Goal: Task Accomplishment & Management: Use online tool/utility

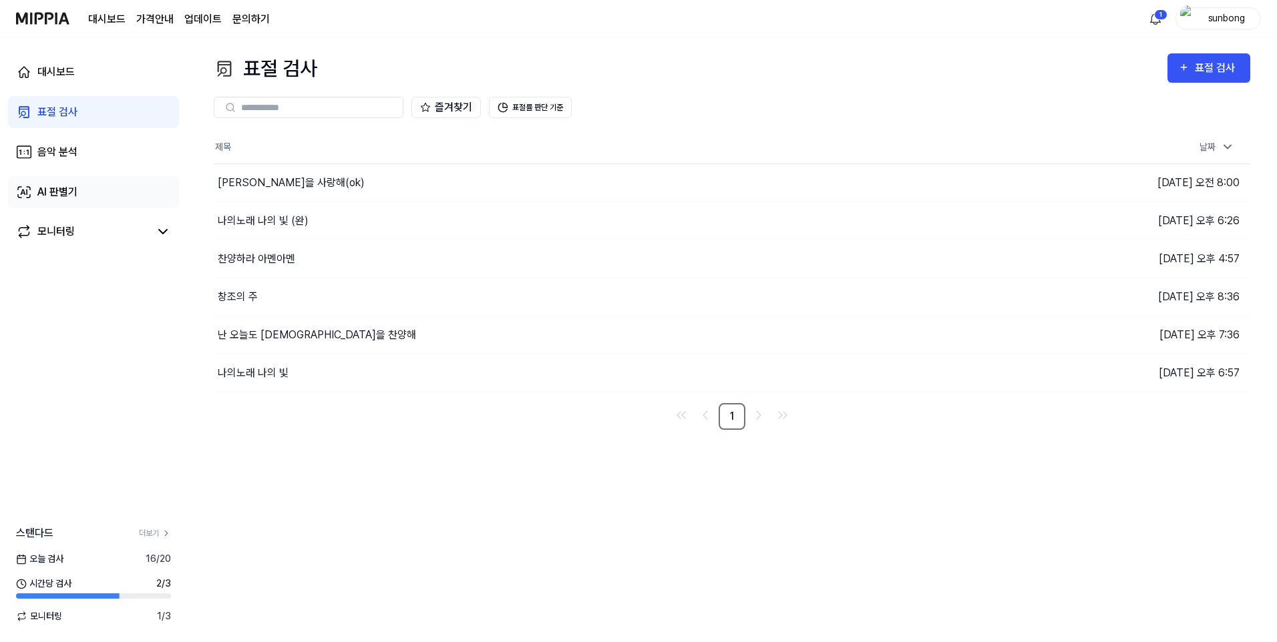
click at [64, 193] on div "AI 판별기" at bounding box center [57, 192] width 40 height 16
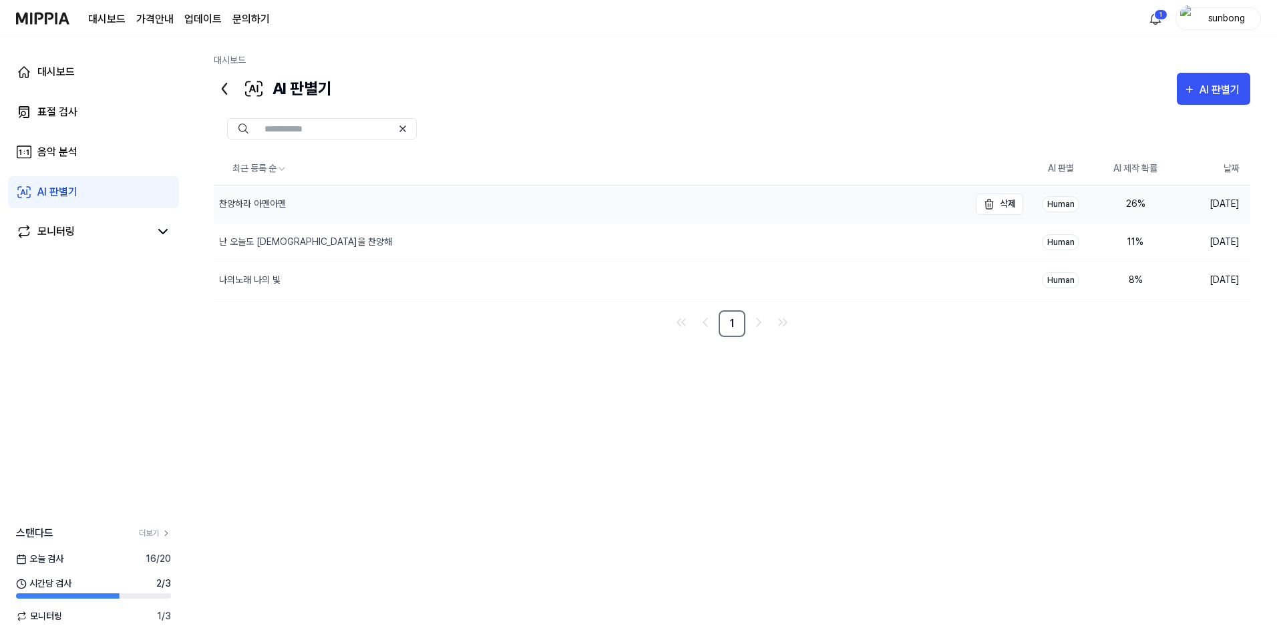
click at [254, 204] on div "찬양하라 아멘아멘" at bounding box center [252, 204] width 67 height 14
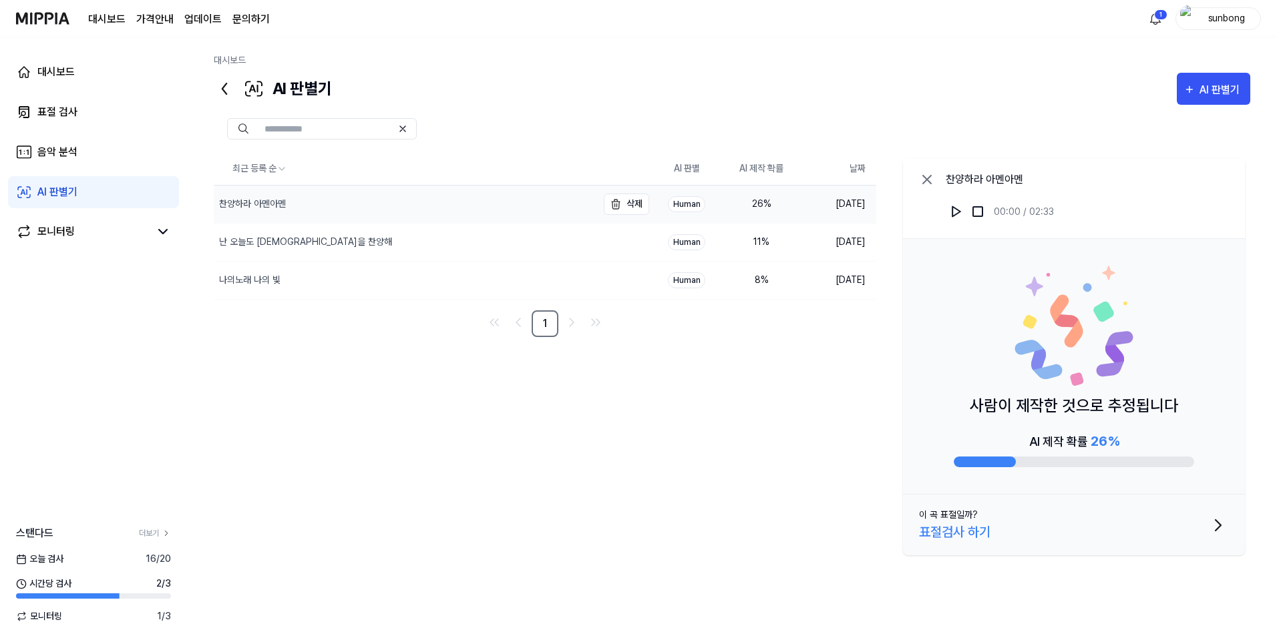
click at [272, 198] on div "찬양하라 아멘아멘" at bounding box center [252, 204] width 67 height 14
click at [296, 242] on div "난 오늘도 [DEMOGRAPHIC_DATA]을 찬양해" at bounding box center [305, 242] width 173 height 14
click at [260, 281] on div "나의노래 나의 빛" at bounding box center [249, 280] width 61 height 14
click at [67, 229] on div "모니터링" at bounding box center [55, 232] width 37 height 16
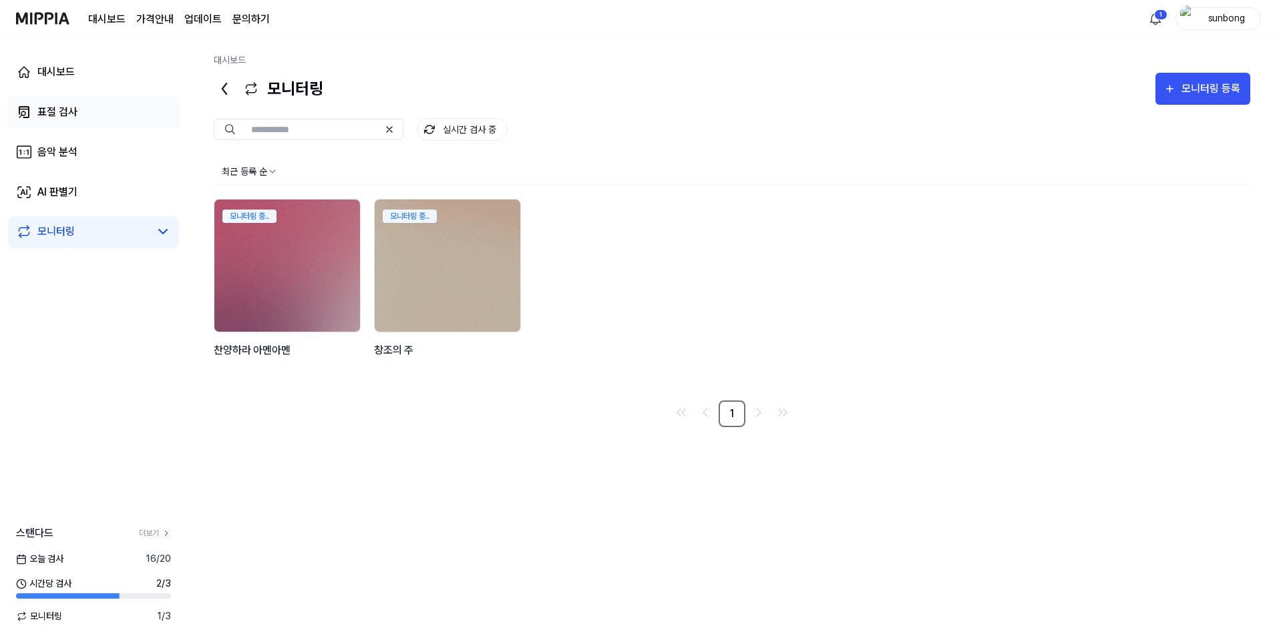
click at [57, 113] on div "표절 검사" at bounding box center [57, 112] width 40 height 16
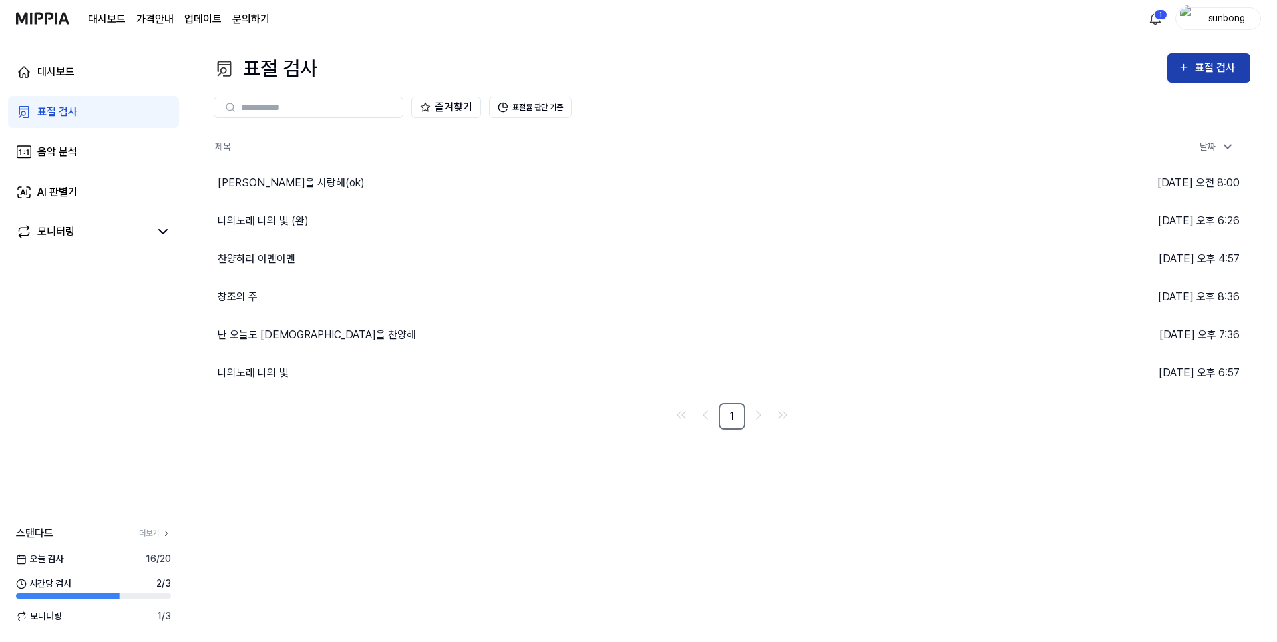
click at [1213, 65] on div "표절 검사" at bounding box center [1217, 67] width 45 height 17
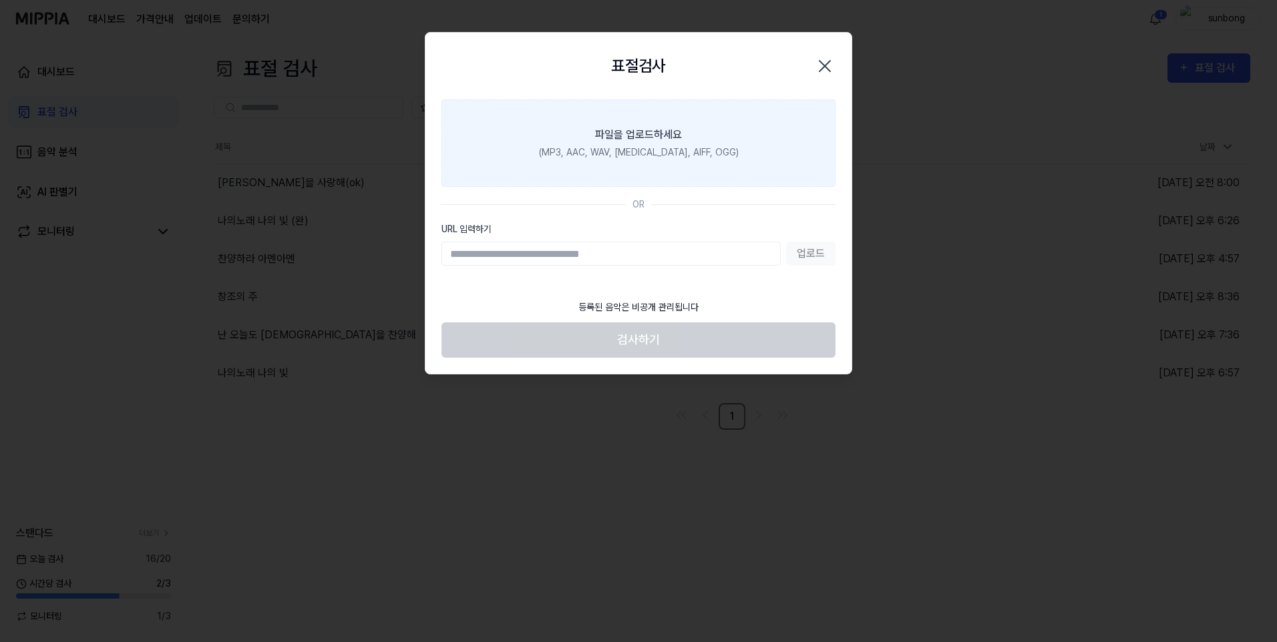
click at [646, 146] on div "(MP3, AAC, WAV, [MEDICAL_DATA], AIFF, OGG)" at bounding box center [639, 153] width 200 height 14
click at [0, 0] on input "파일을 업로드하세요 (MP3, AAC, WAV, FLAC, AIFF, OGG)" at bounding box center [0, 0] width 0 height 0
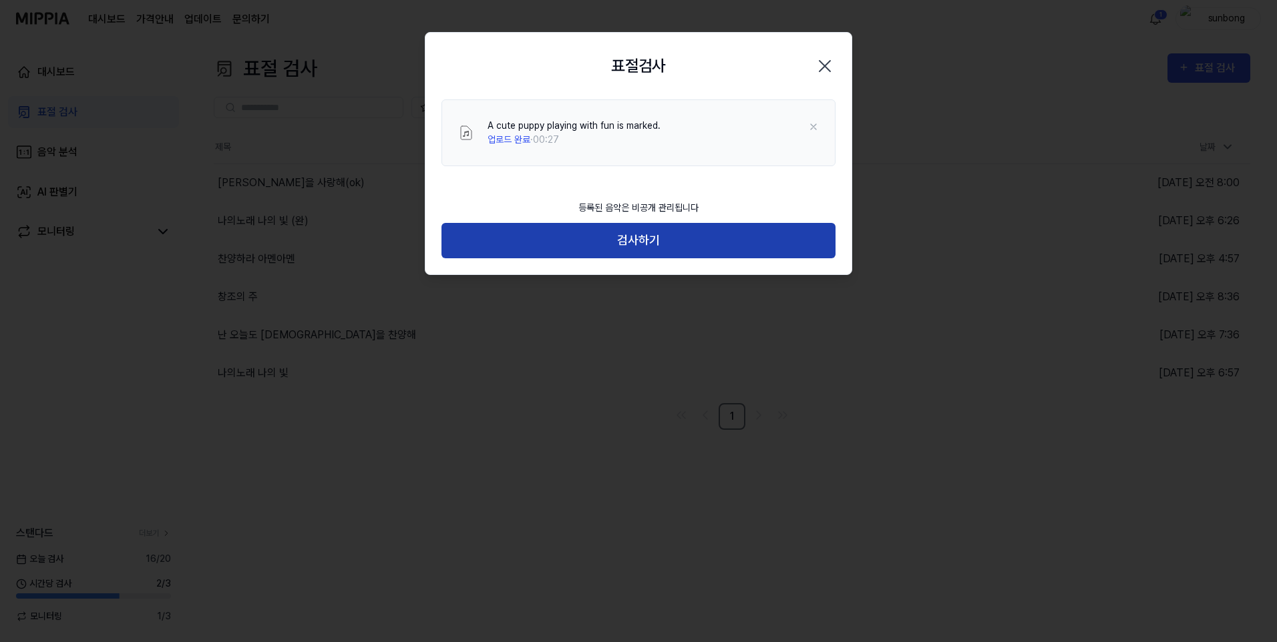
click at [643, 247] on button "검사하기" at bounding box center [638, 240] width 394 height 35
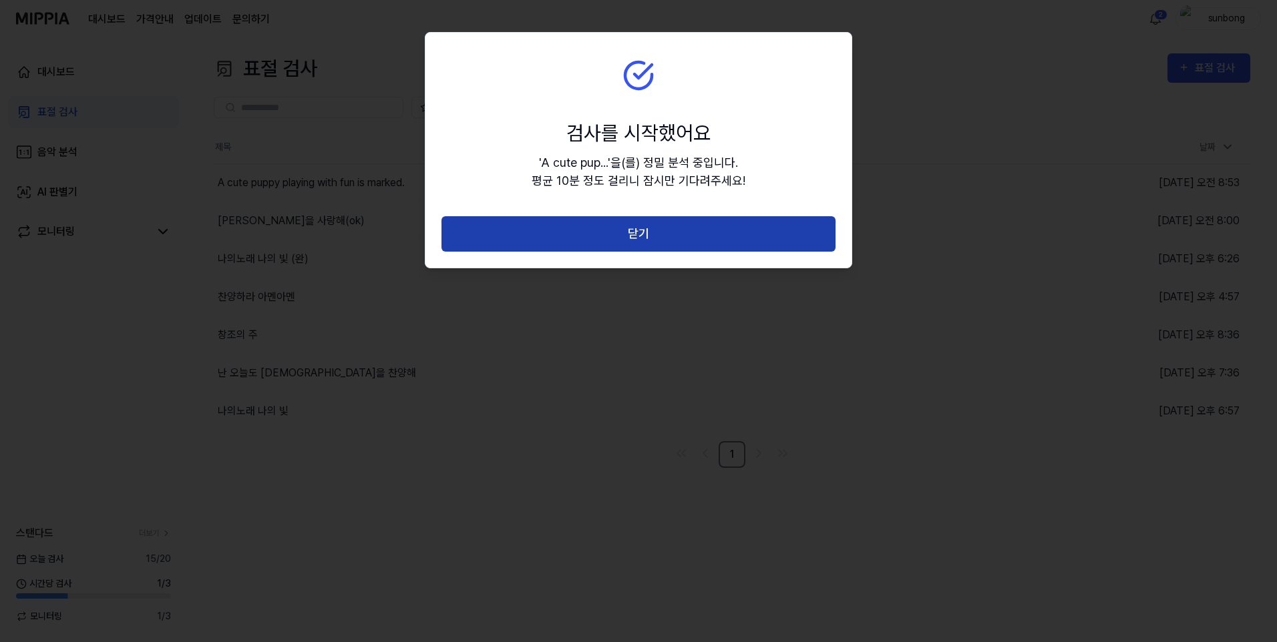
click at [657, 234] on button "닫기" at bounding box center [638, 233] width 394 height 35
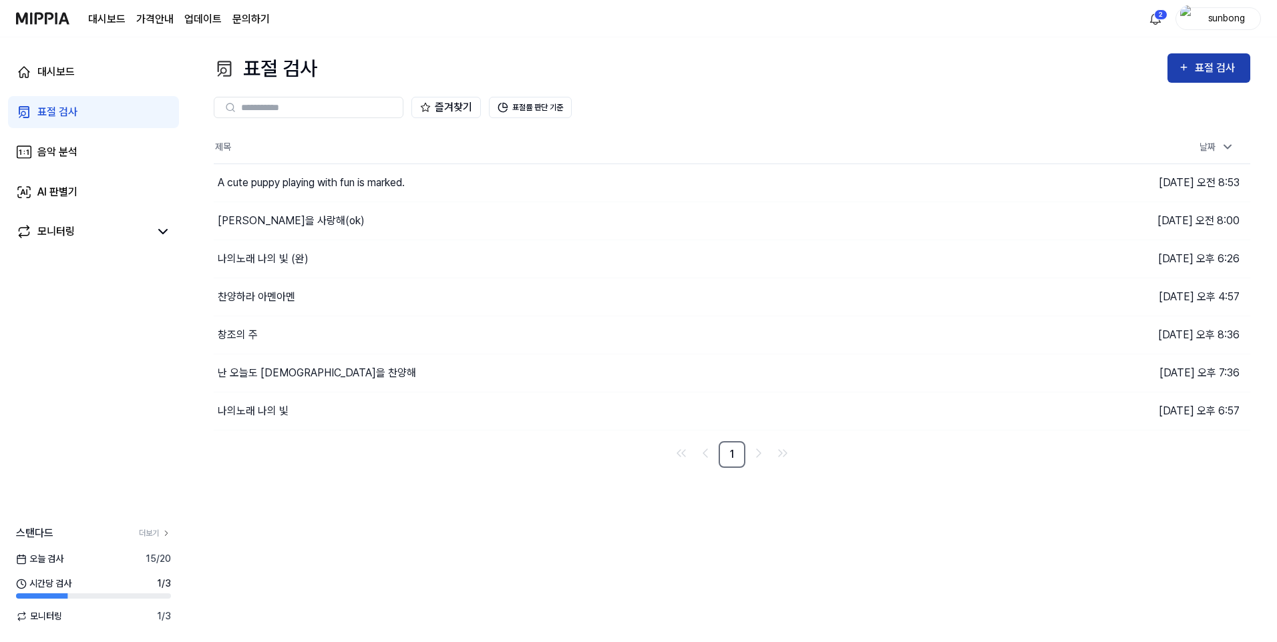
click at [1221, 63] on div "표절 검사" at bounding box center [1217, 67] width 45 height 17
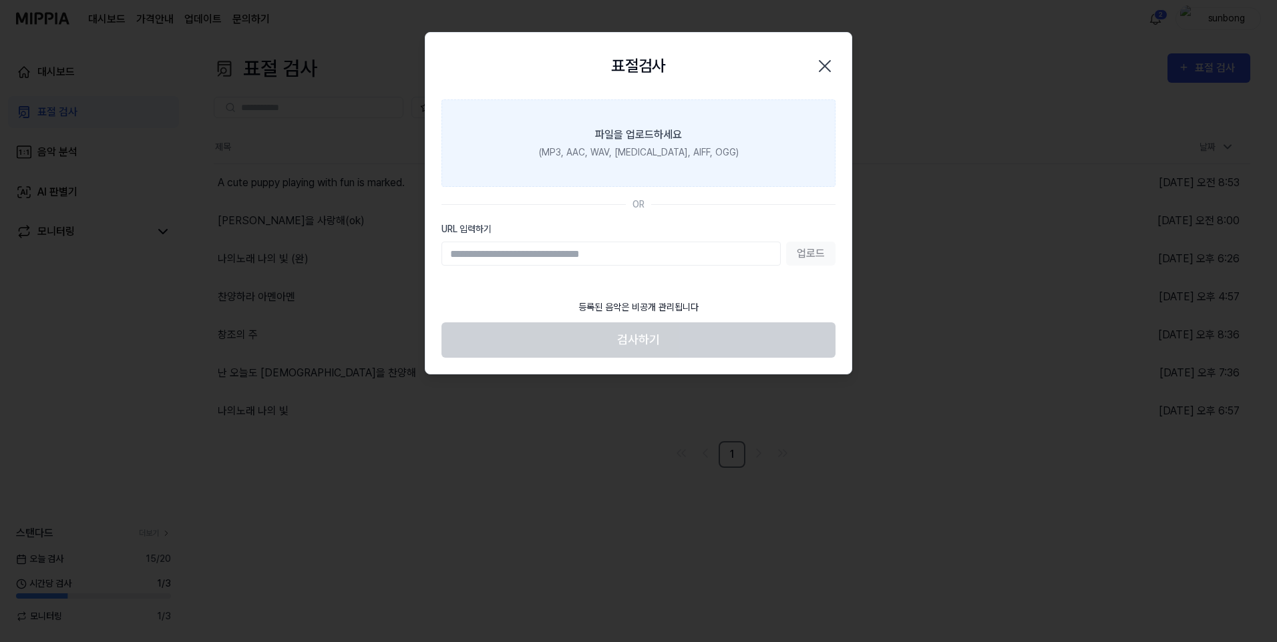
click at [631, 139] on div "파일을 업로드하세요" at bounding box center [638, 135] width 87 height 16
click at [0, 0] on input "파일을 업로드하세요 (MP3, AAC, WAV, FLAC, AIFF, OGG)" at bounding box center [0, 0] width 0 height 0
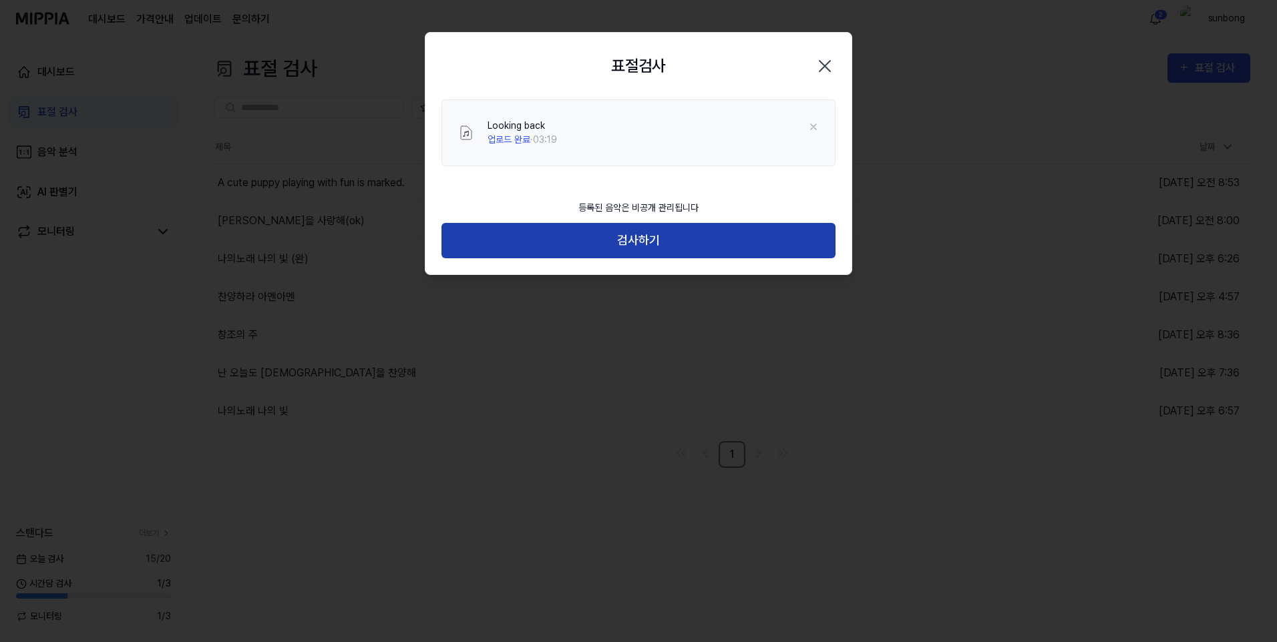
click at [646, 234] on button "검사하기" at bounding box center [638, 240] width 394 height 35
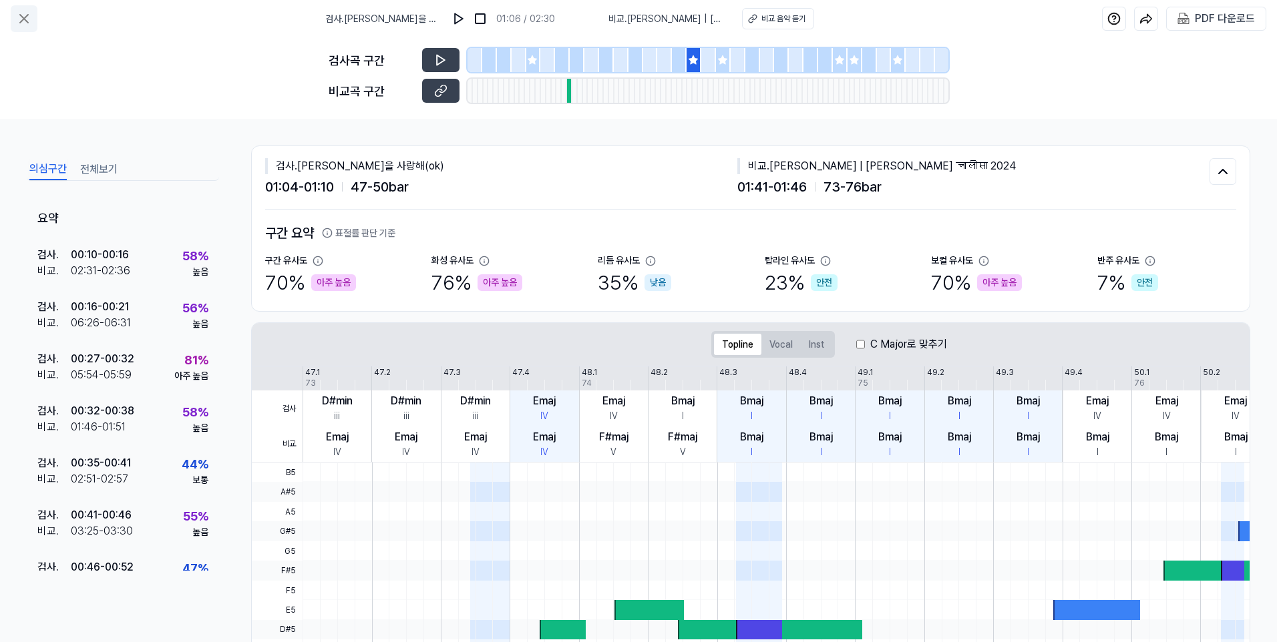
scroll to position [68, 0]
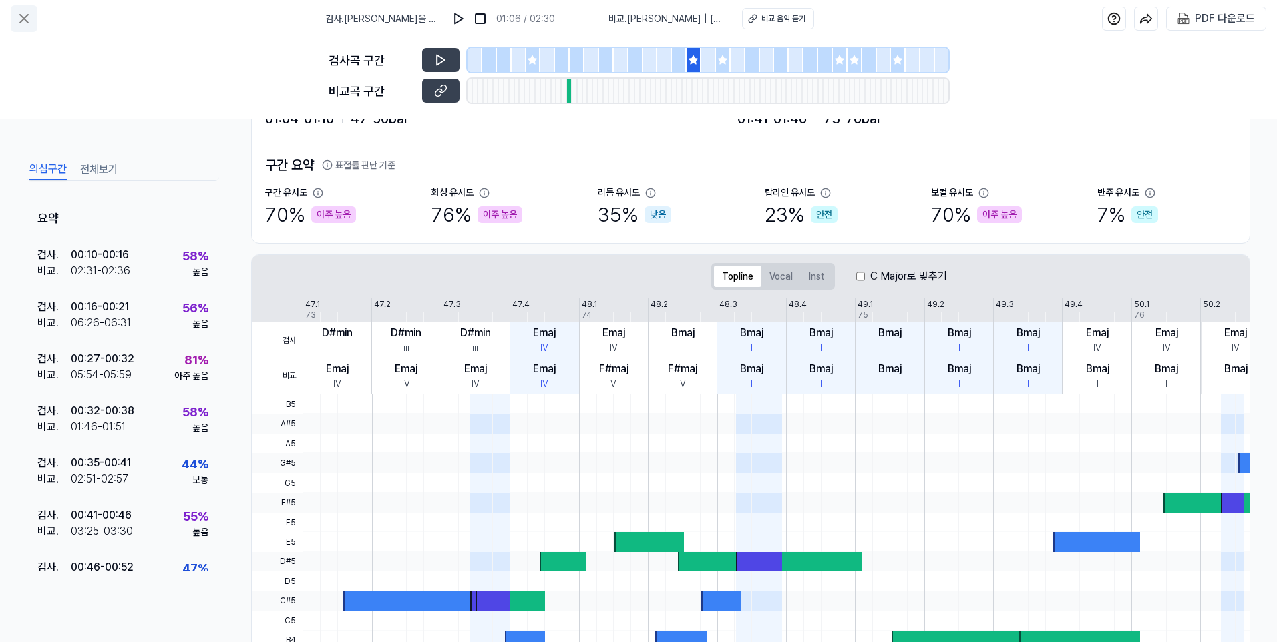
click at [24, 18] on icon at bounding box center [24, 19] width 8 height 8
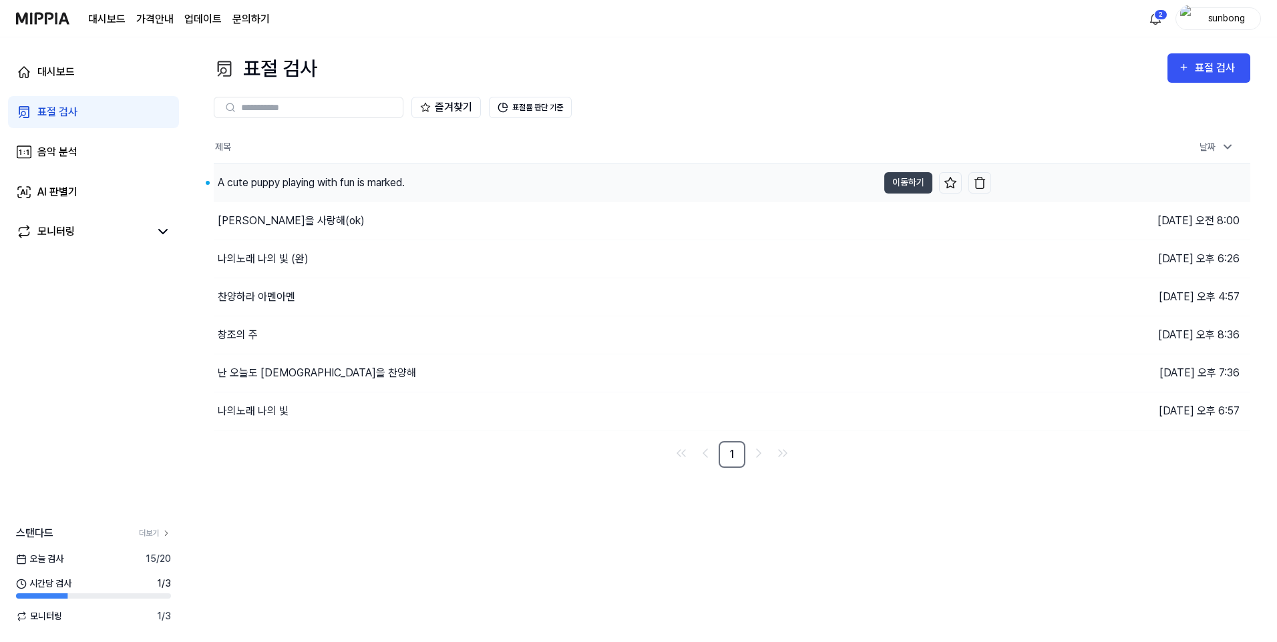
click at [394, 180] on div "A cute puppy playing with fun is marked." at bounding box center [311, 183] width 187 height 16
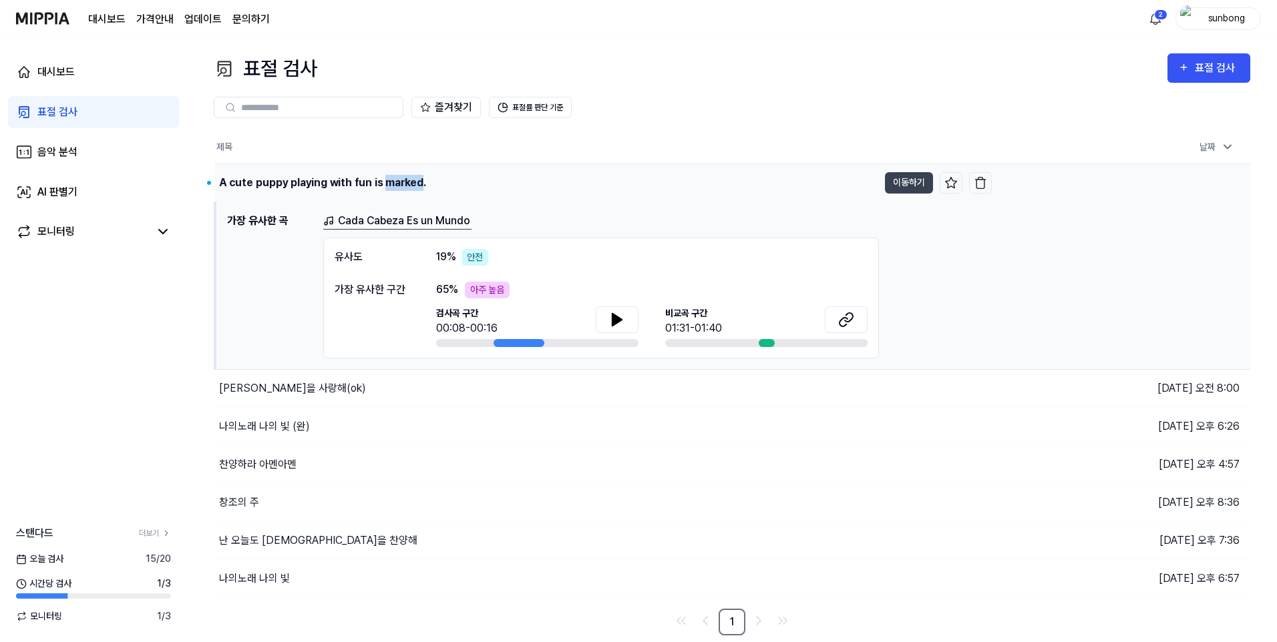
click at [394, 180] on div "A cute puppy playing with fun is marked." at bounding box center [322, 183] width 207 height 16
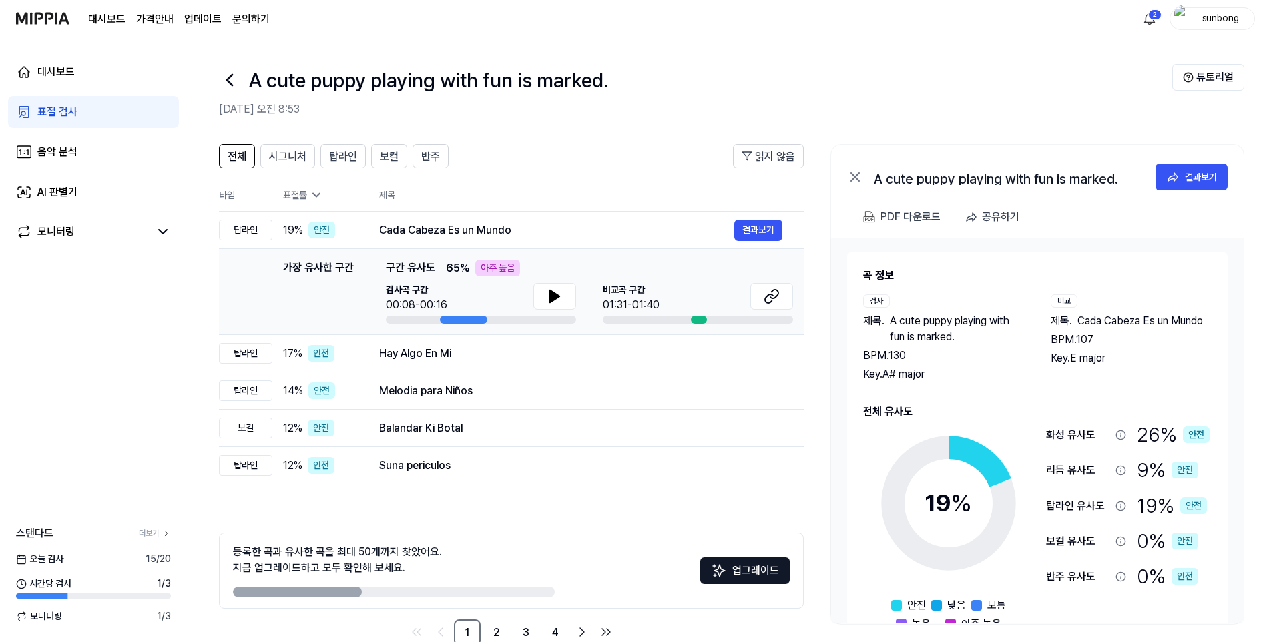
click at [572, 162] on header "전체 시그니처 탑라인 보컬 반주 읽지 않음" at bounding box center [511, 161] width 585 height 35
click at [590, 168] on header "전체 시그니처 탑라인 보컬 반주 읽지 않음" at bounding box center [511, 161] width 585 height 35
click at [552, 298] on icon at bounding box center [554, 296] width 9 height 12
click at [547, 291] on icon at bounding box center [555, 296] width 16 height 16
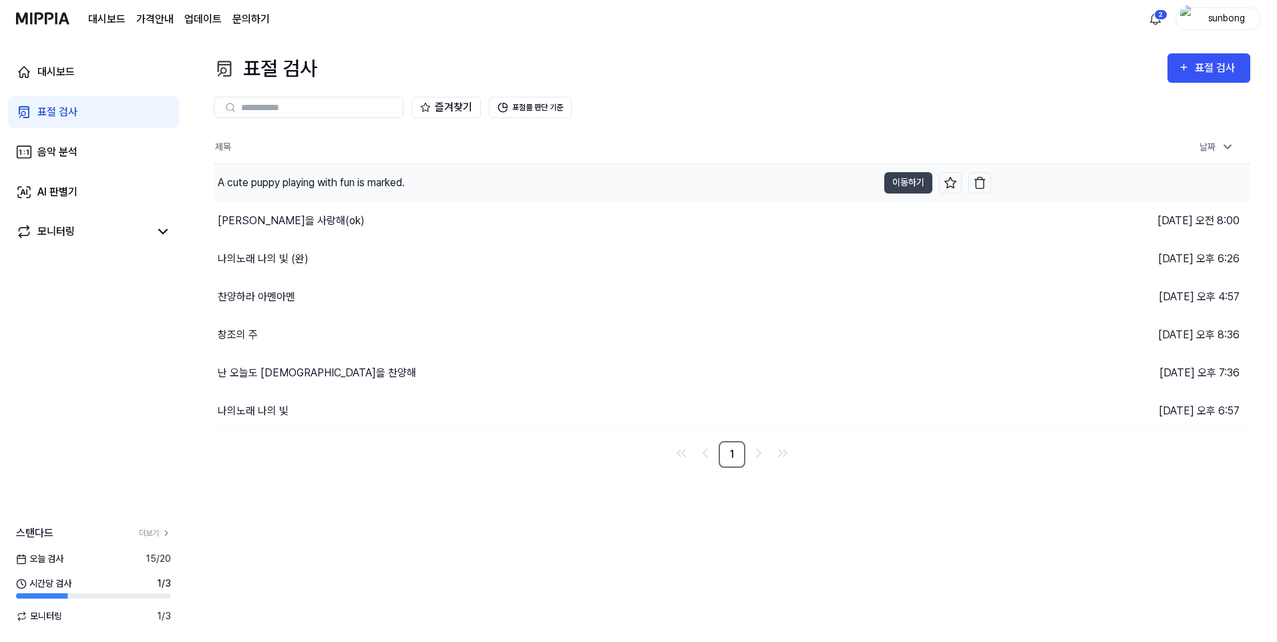
click at [296, 181] on div "A cute puppy playing with fun is marked." at bounding box center [311, 183] width 187 height 16
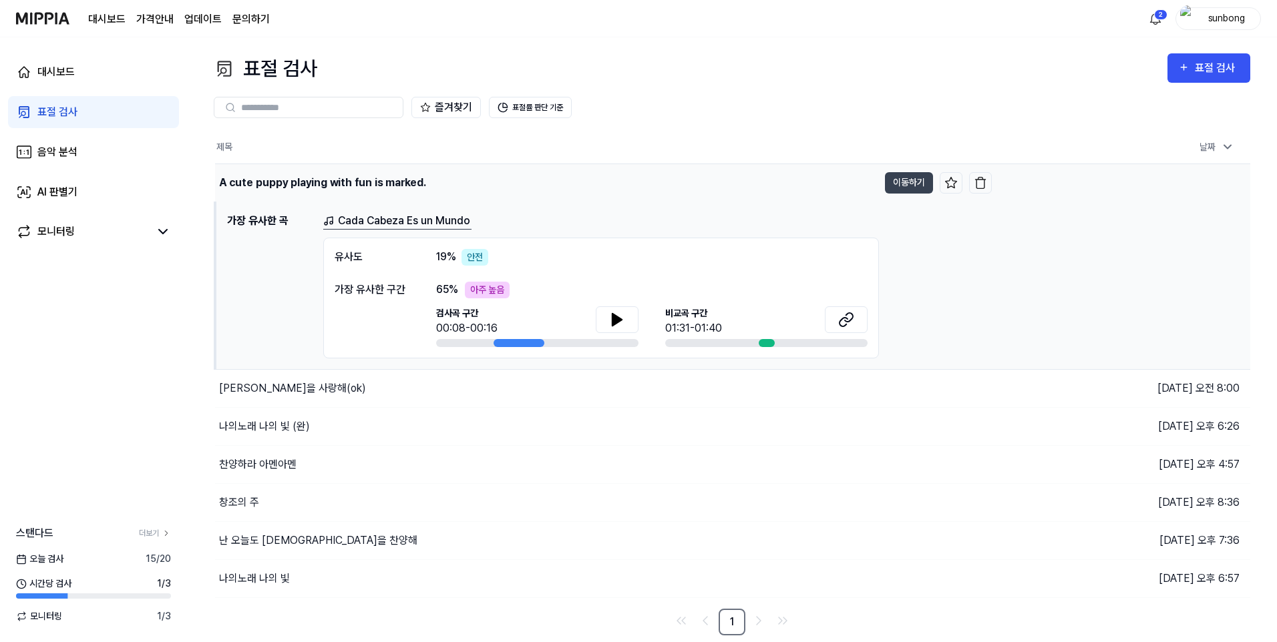
click at [357, 182] on div "A cute puppy playing with fun is marked." at bounding box center [322, 183] width 207 height 16
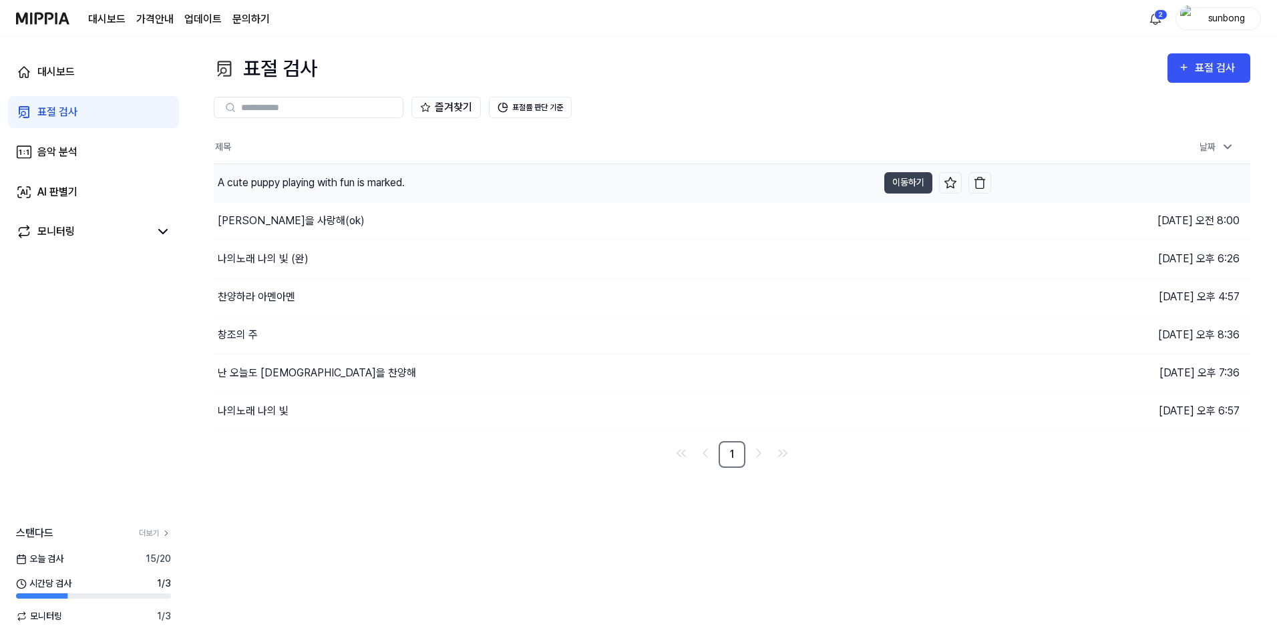
click at [357, 182] on div "A cute puppy playing with fun is marked." at bounding box center [311, 183] width 187 height 16
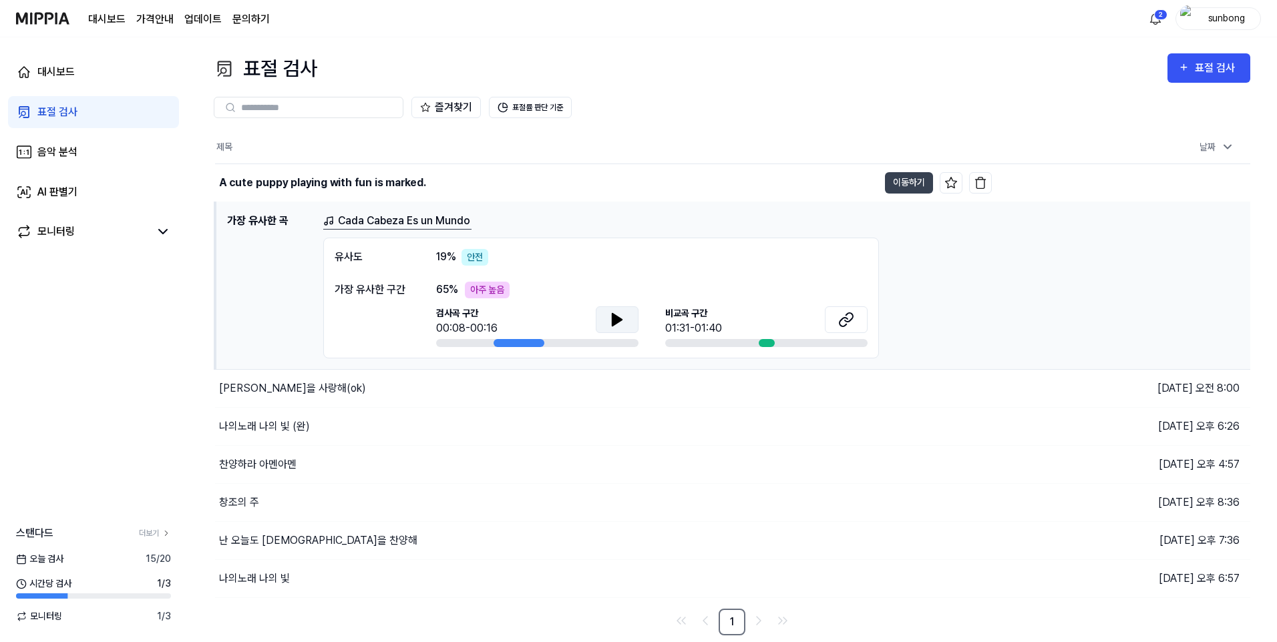
click at [618, 320] on icon at bounding box center [616, 320] width 9 height 12
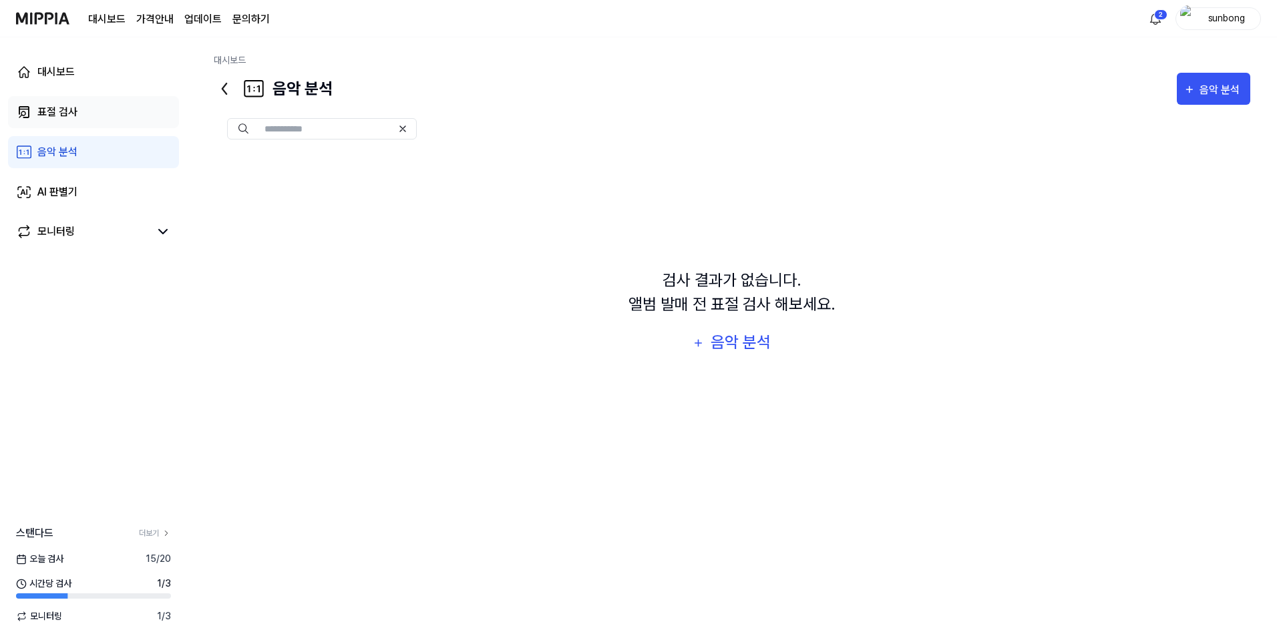
click at [57, 117] on div "표절 검사" at bounding box center [57, 112] width 40 height 16
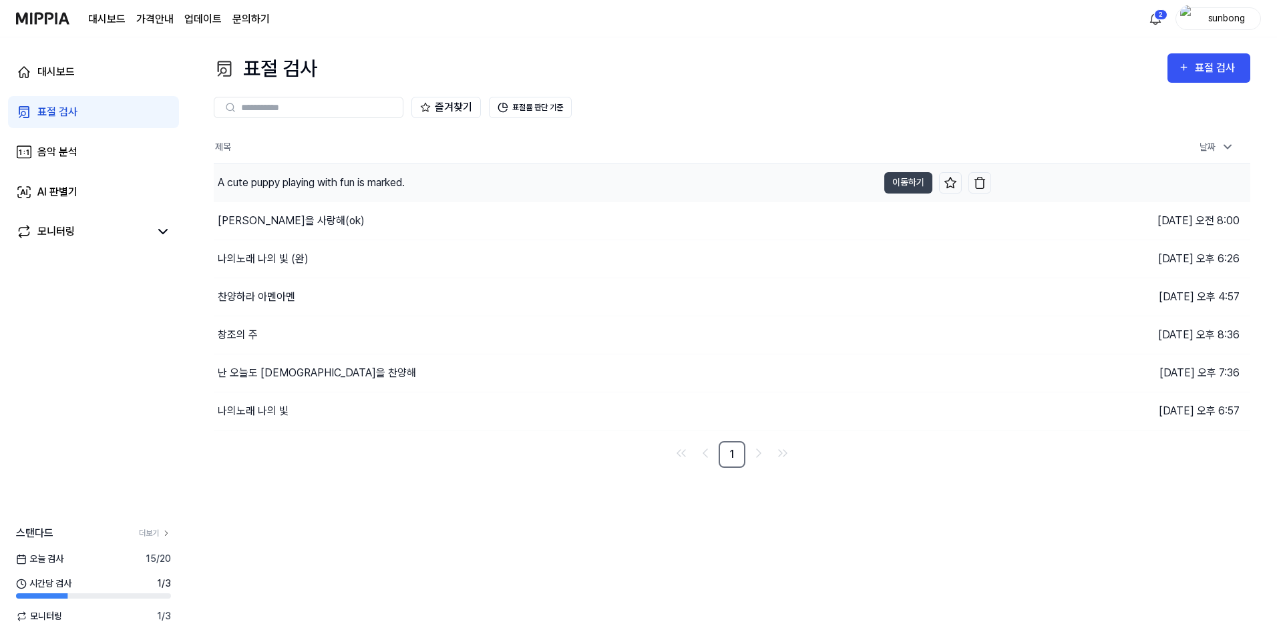
click at [353, 182] on div "A cute puppy playing with fun is marked." at bounding box center [311, 183] width 187 height 16
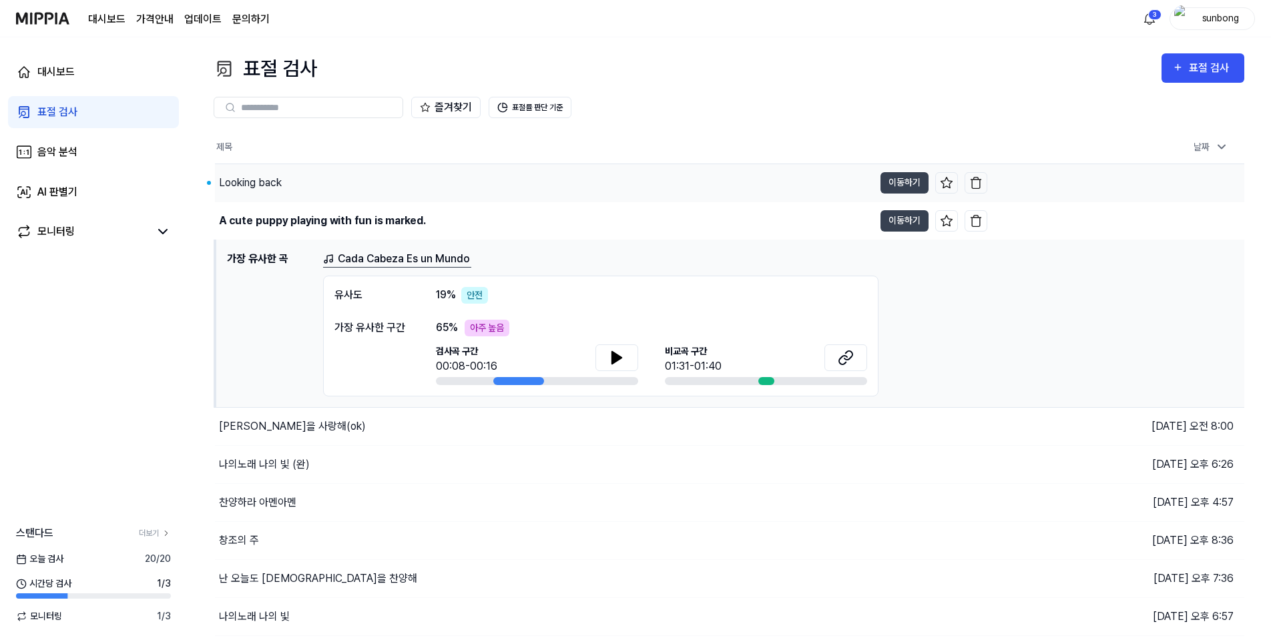
click at [260, 179] on div "Looking back" at bounding box center [250, 183] width 63 height 16
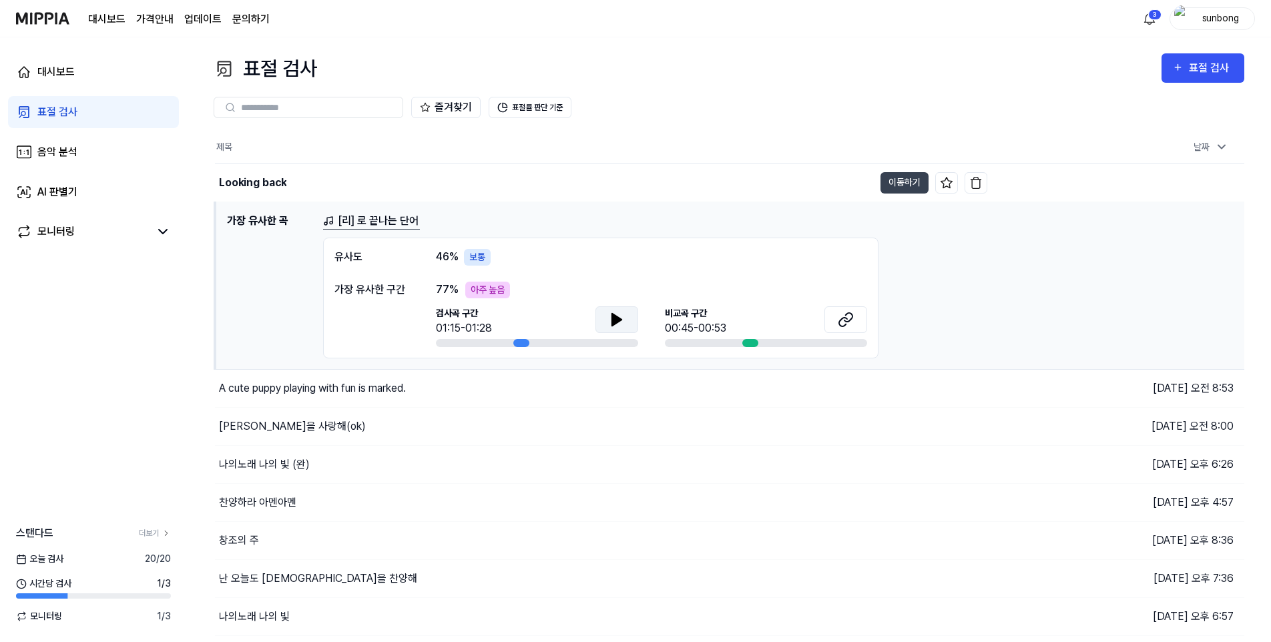
click at [620, 321] on icon at bounding box center [616, 320] width 9 height 12
click at [360, 389] on div "A cute puppy playing with fun is marked." at bounding box center [312, 389] width 187 height 16
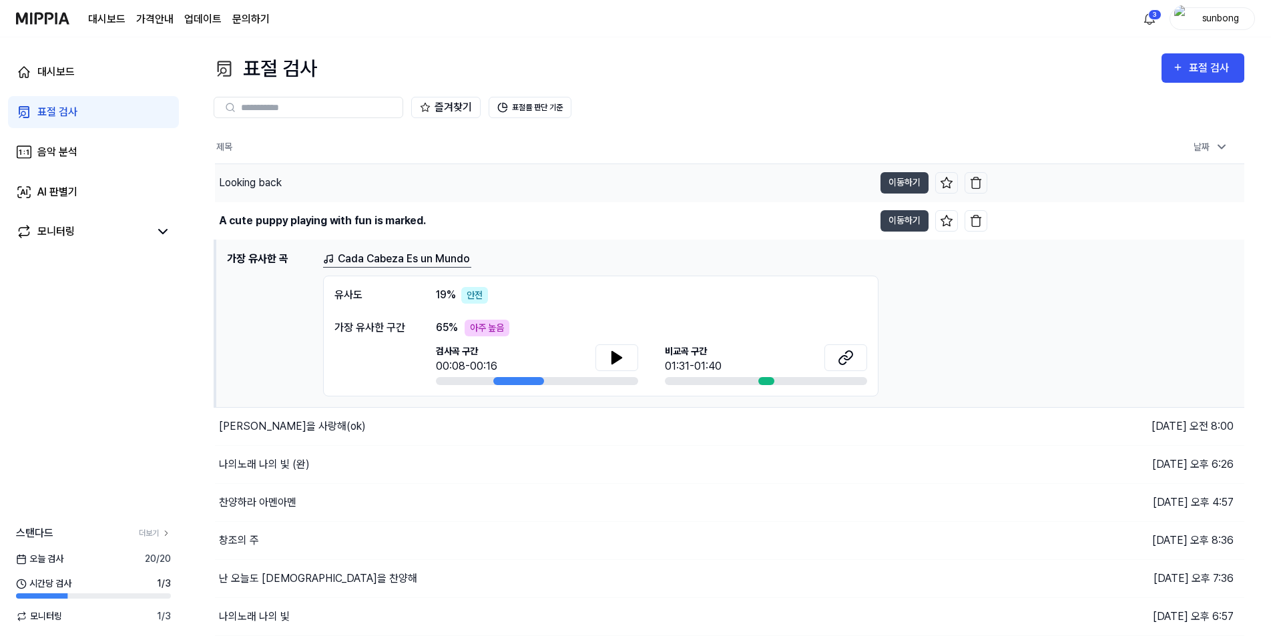
click at [270, 182] on div "Looking back" at bounding box center [250, 183] width 63 height 16
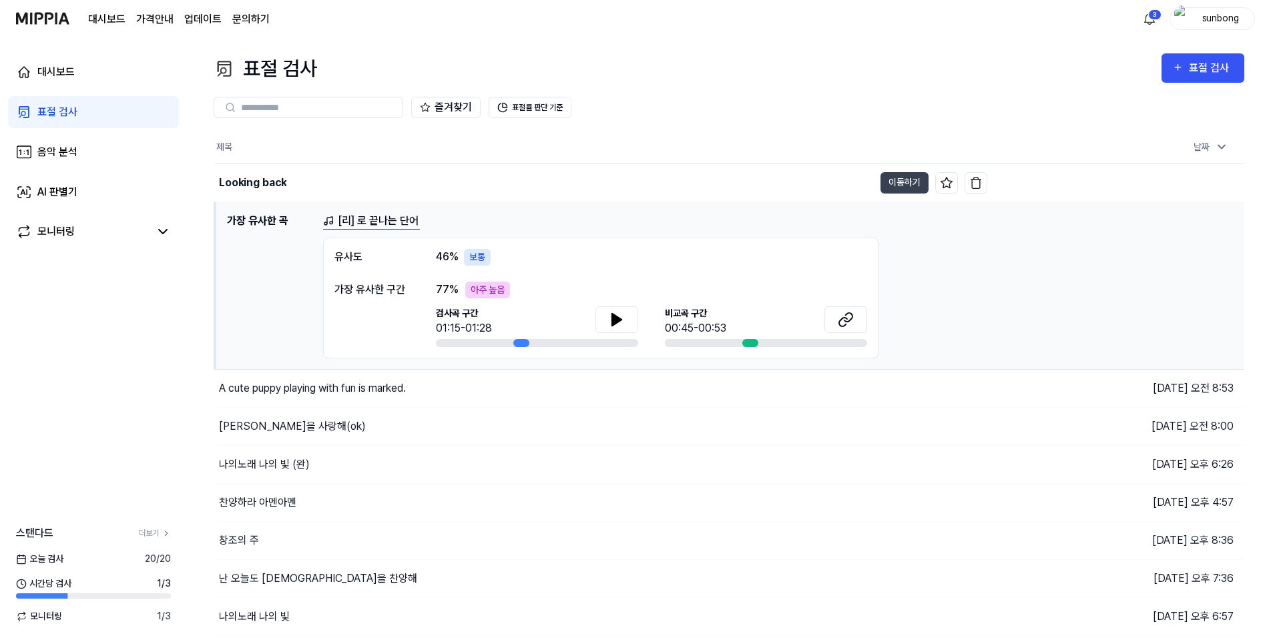
click at [643, 313] on div "검사곡 구간 01:15-01:28 비교곡 구간 00:45-00:53" at bounding box center [651, 326] width 431 height 41
click at [628, 321] on button at bounding box center [617, 319] width 43 height 27
click at [60, 225] on div "모니터링" at bounding box center [55, 232] width 37 height 16
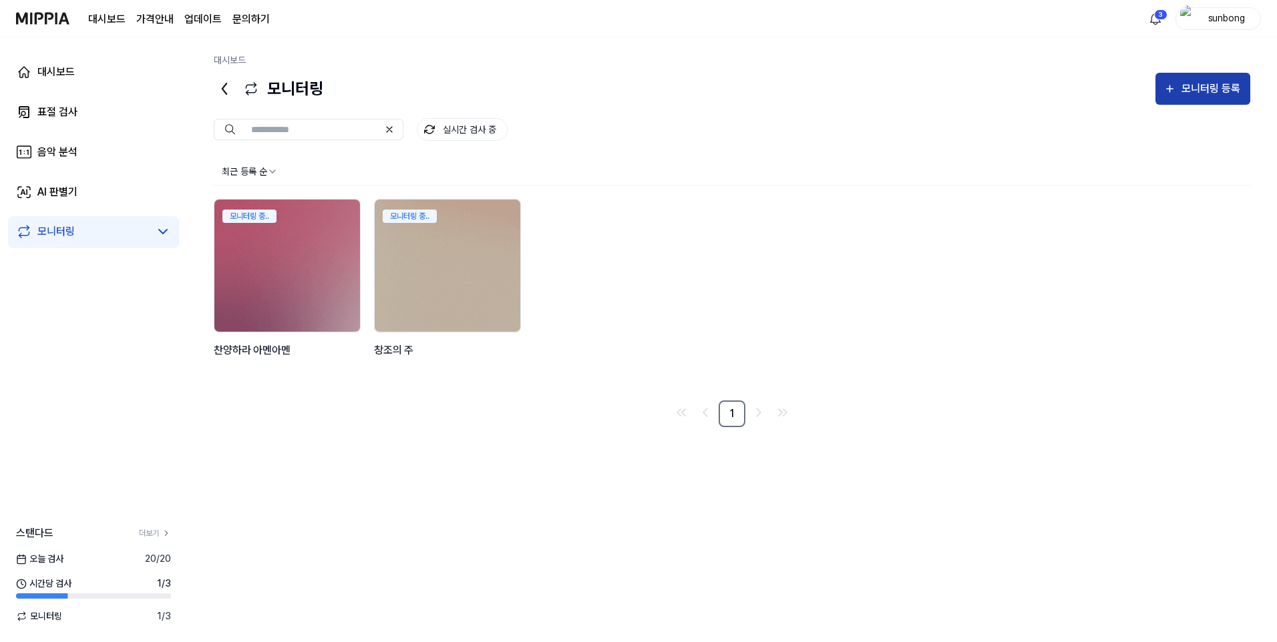
click at [1193, 84] on div "모니터링 등록" at bounding box center [1211, 88] width 62 height 17
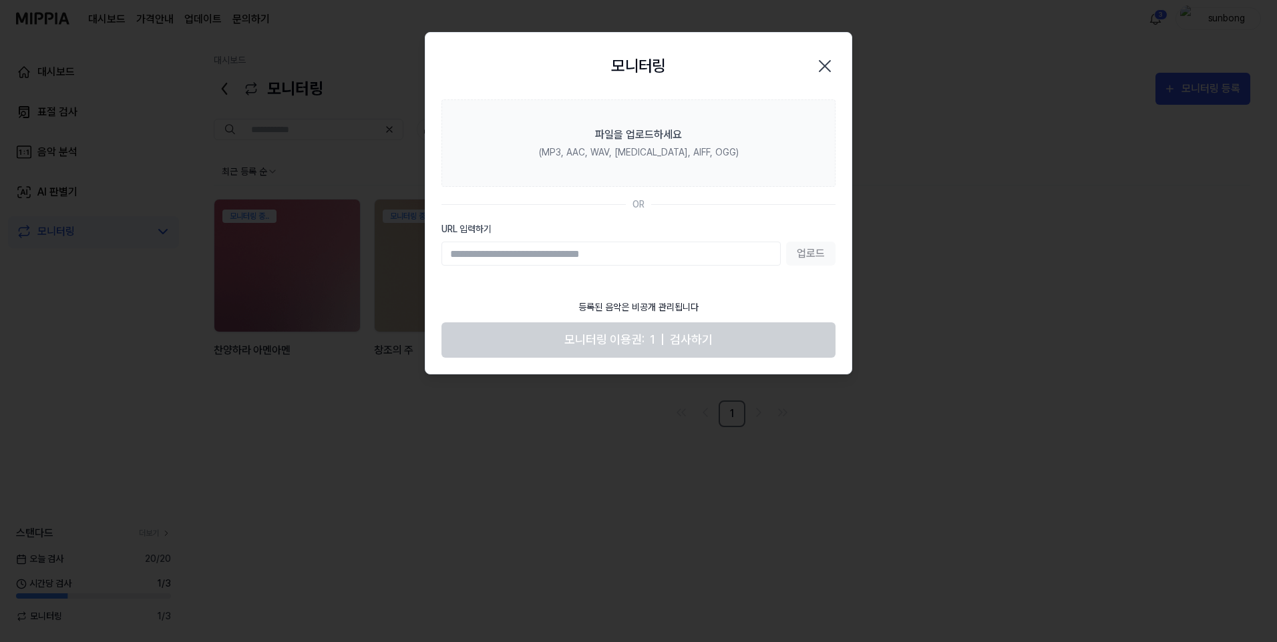
click at [825, 65] on icon "button" at bounding box center [824, 65] width 21 height 21
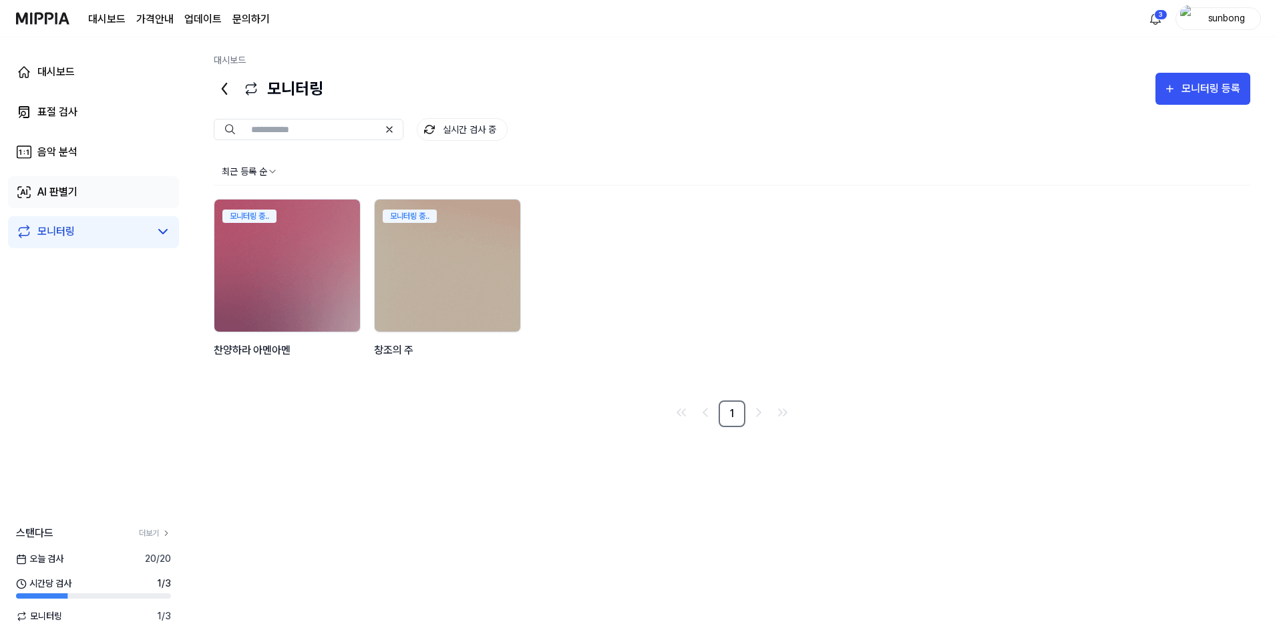
click at [61, 192] on div "AI 판별기" at bounding box center [57, 192] width 40 height 16
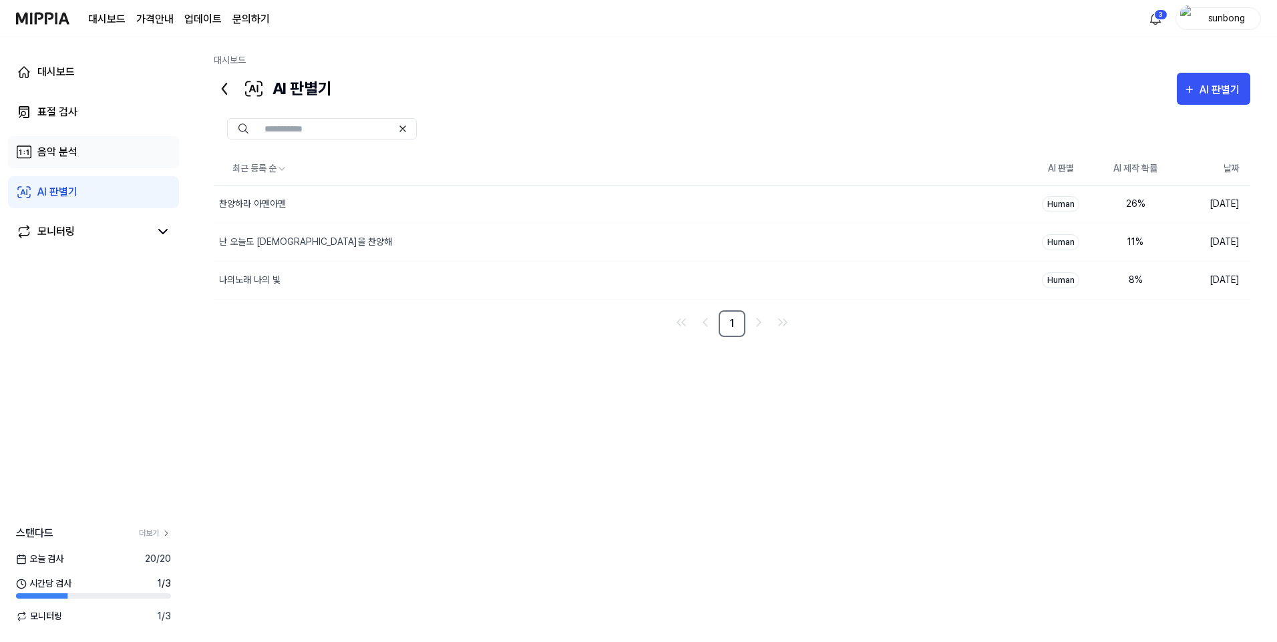
click at [66, 153] on div "음악 분석" at bounding box center [57, 152] width 40 height 16
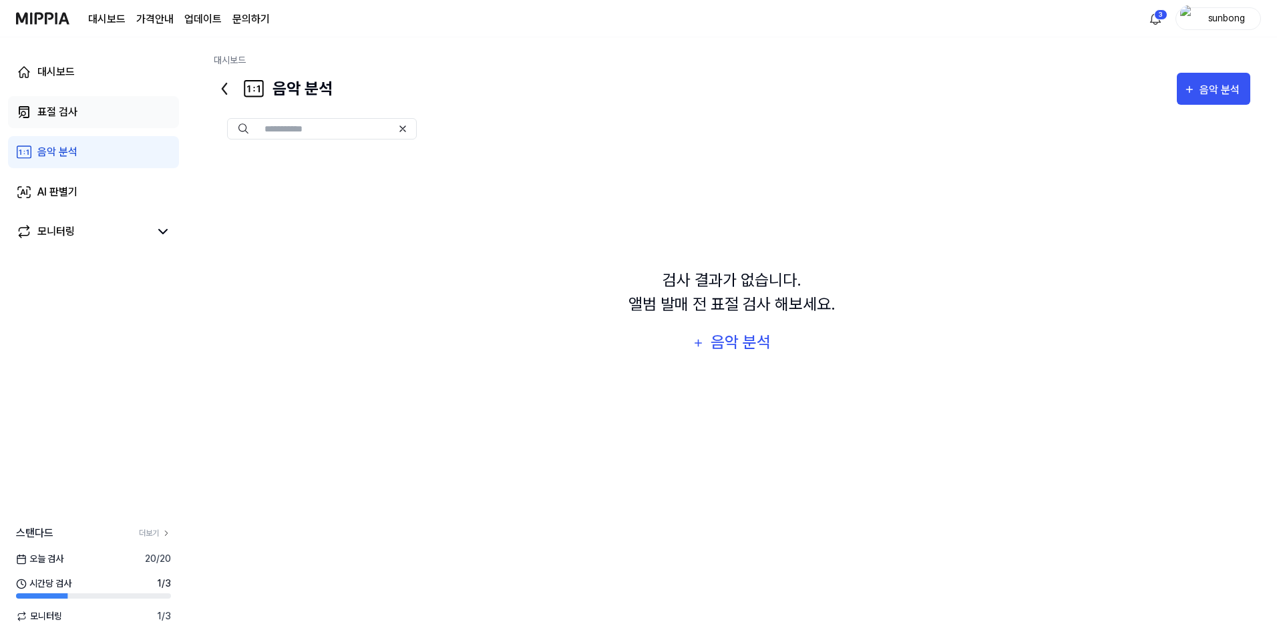
click at [63, 110] on div "표절 검사" at bounding box center [57, 112] width 40 height 16
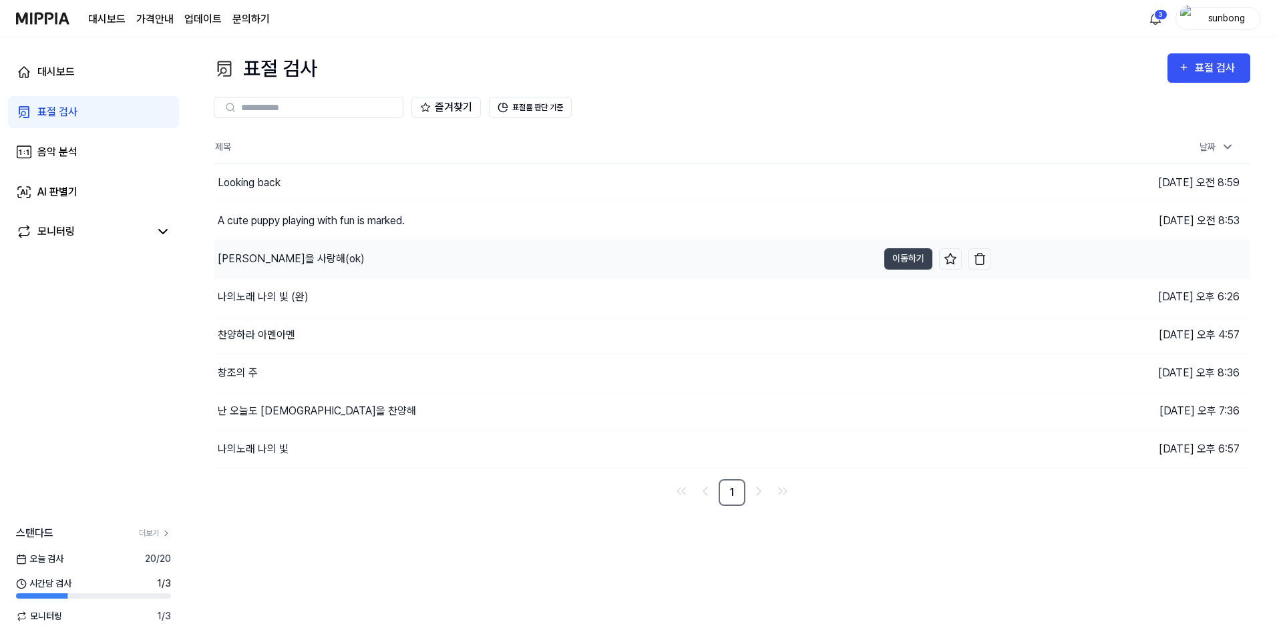
click at [277, 255] on div "[PERSON_NAME]을 사랑해(ok)" at bounding box center [291, 259] width 147 height 16
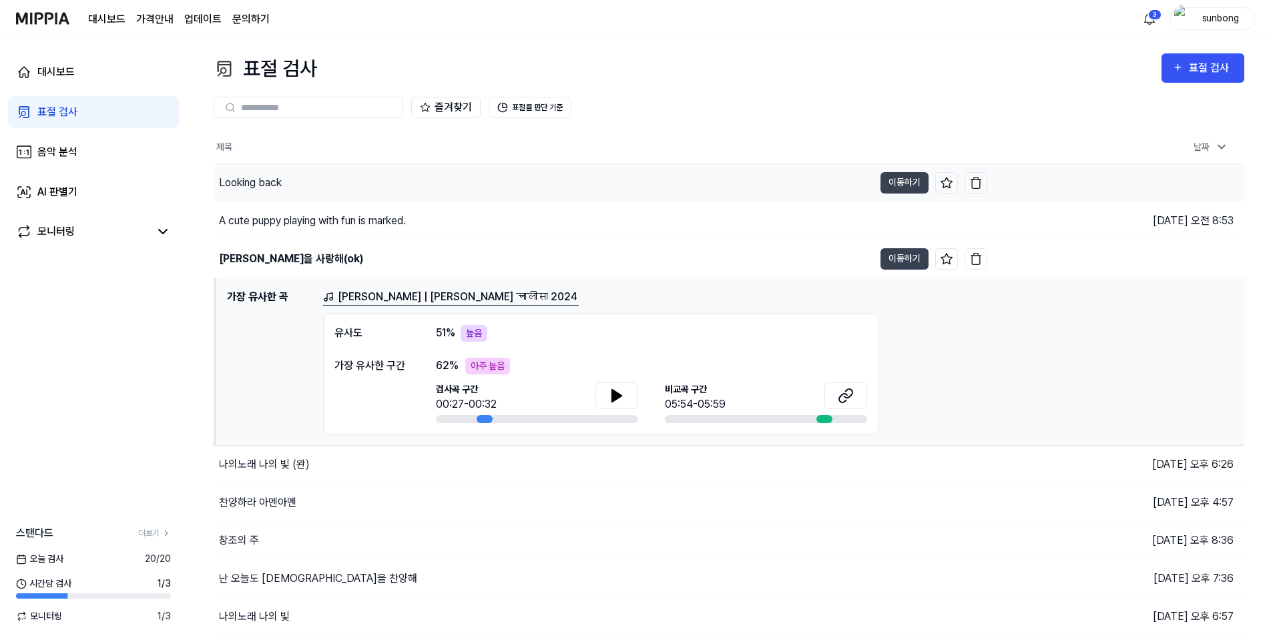
click at [256, 180] on div "Looking back" at bounding box center [250, 183] width 63 height 16
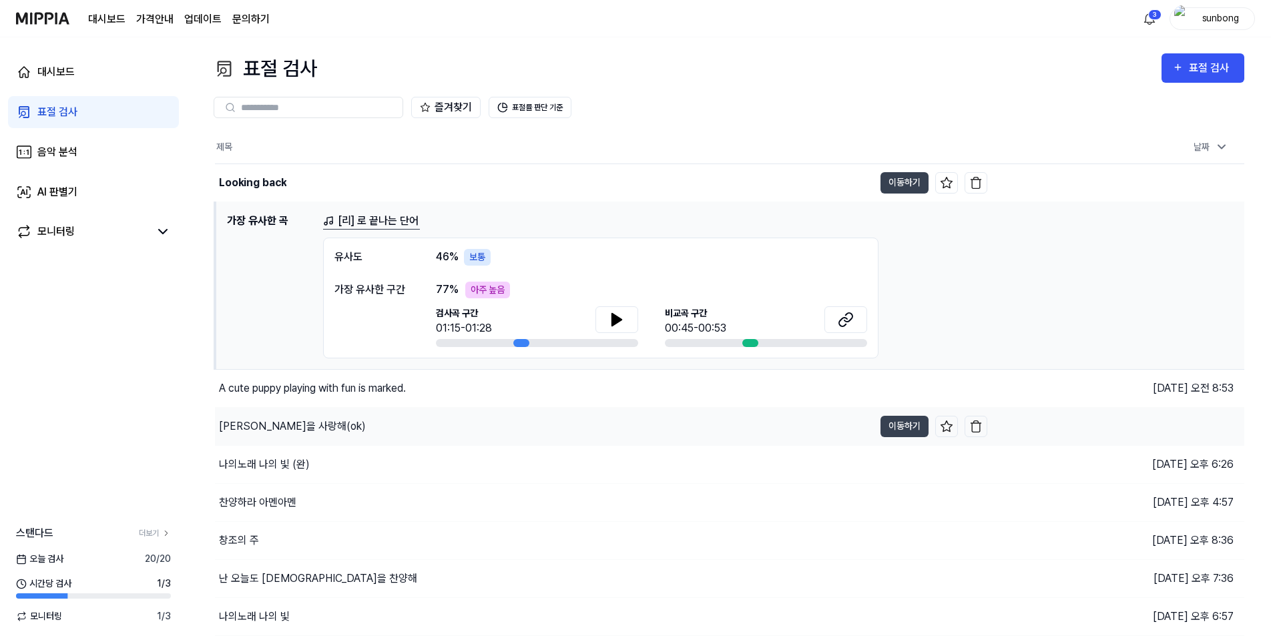
click at [266, 427] on div "[PERSON_NAME]을 사랑해(ok)" at bounding box center [292, 427] width 147 height 16
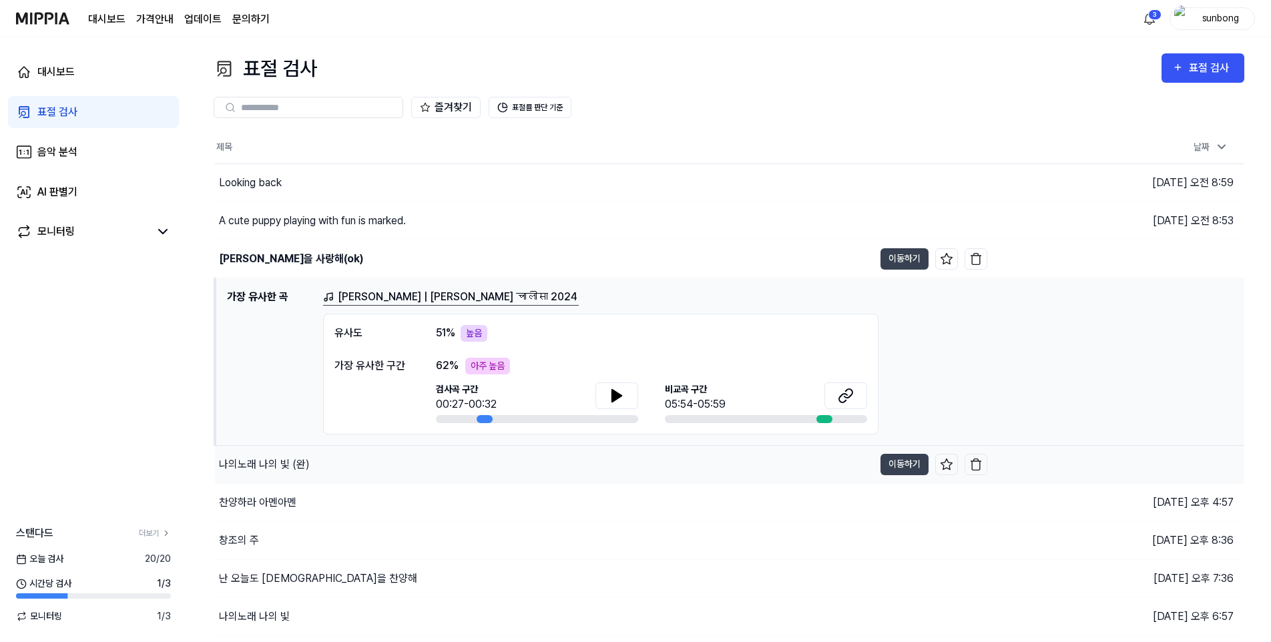
click at [284, 466] on div "나의노래 나의 빛 (완)" at bounding box center [264, 465] width 91 height 16
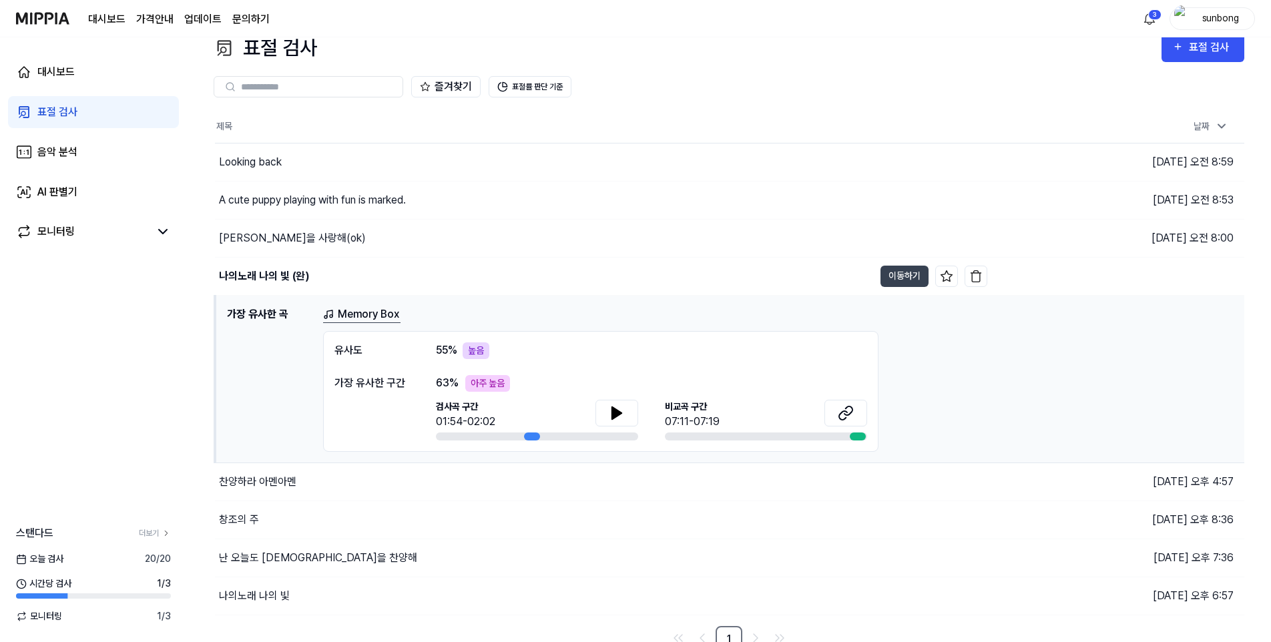
scroll to position [31, 0]
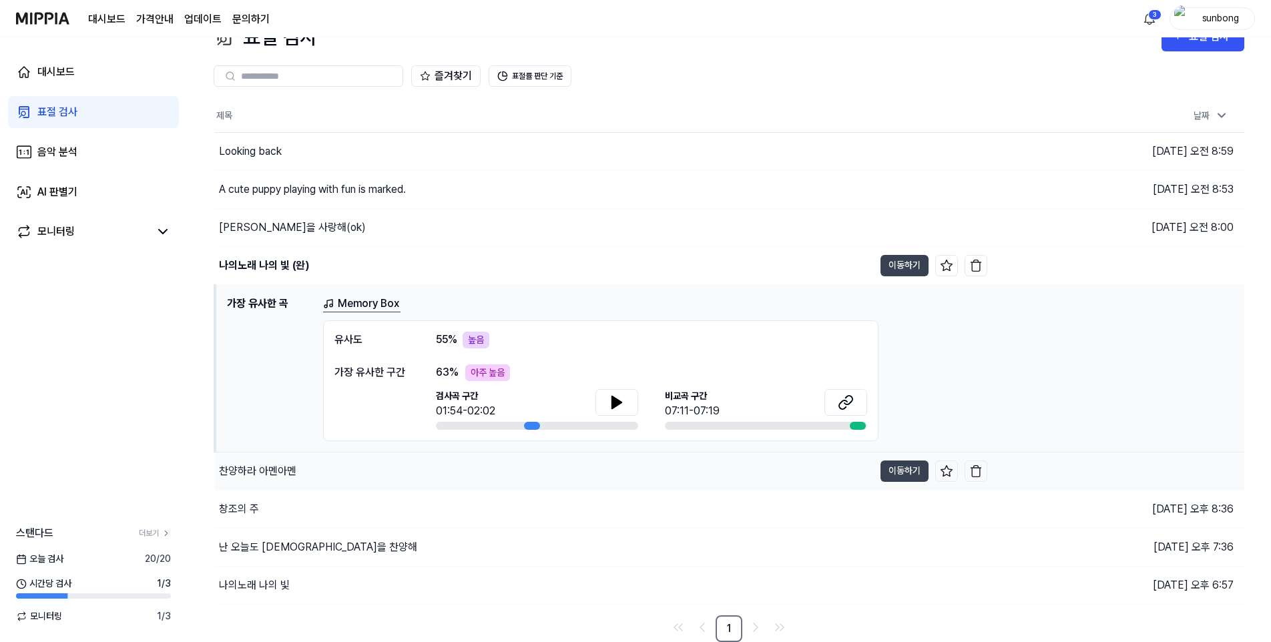
click at [273, 467] on div "찬양하라 아멘아멘" at bounding box center [257, 471] width 77 height 16
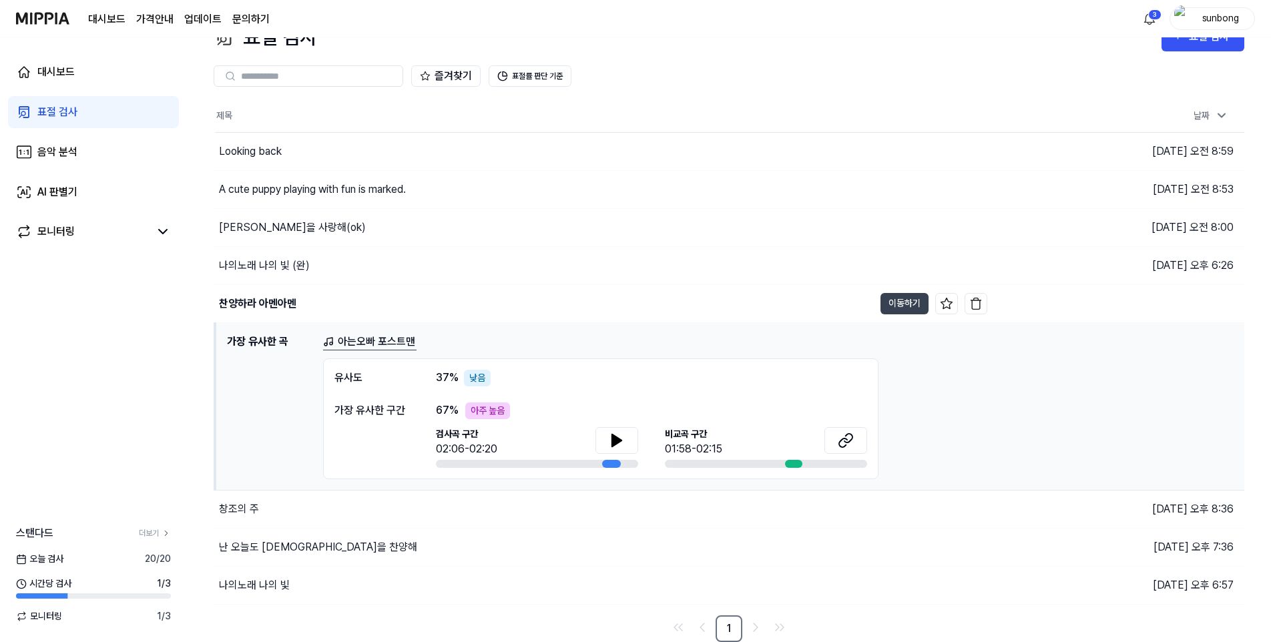
drag, startPoint x: 621, startPoint y: 441, endPoint x: 608, endPoint y: 425, distance: 20.4
click at [621, 441] on icon at bounding box center [616, 441] width 9 height 12
click at [240, 509] on div "창조의 주" at bounding box center [239, 509] width 40 height 16
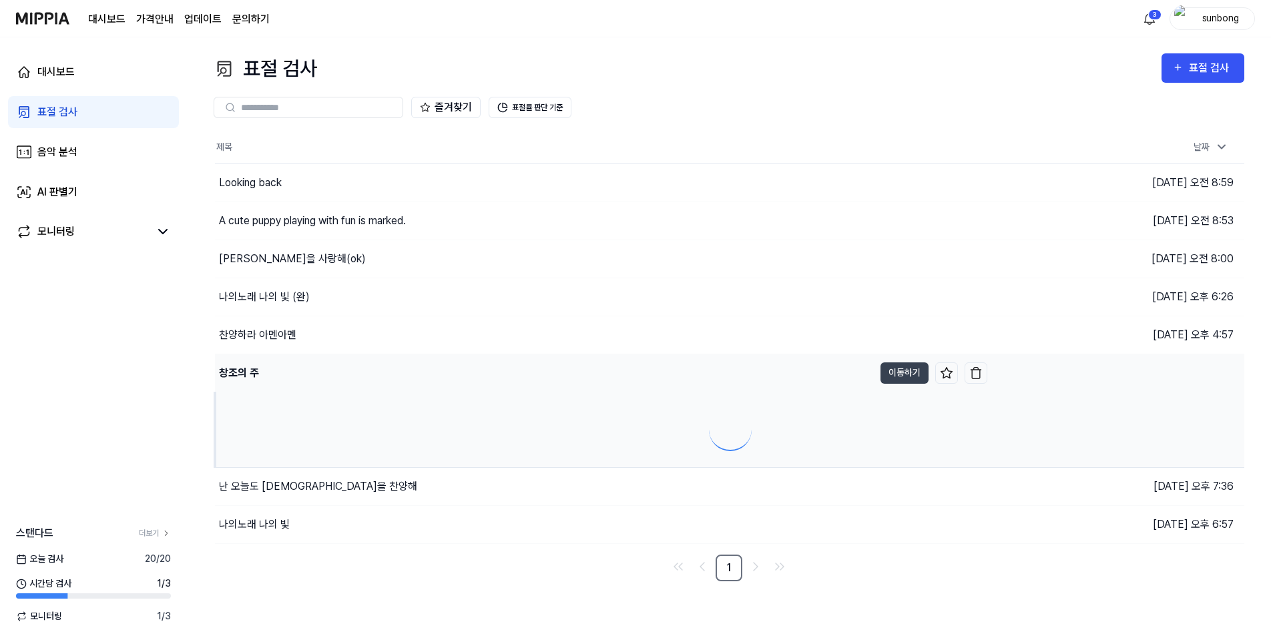
scroll to position [0, 0]
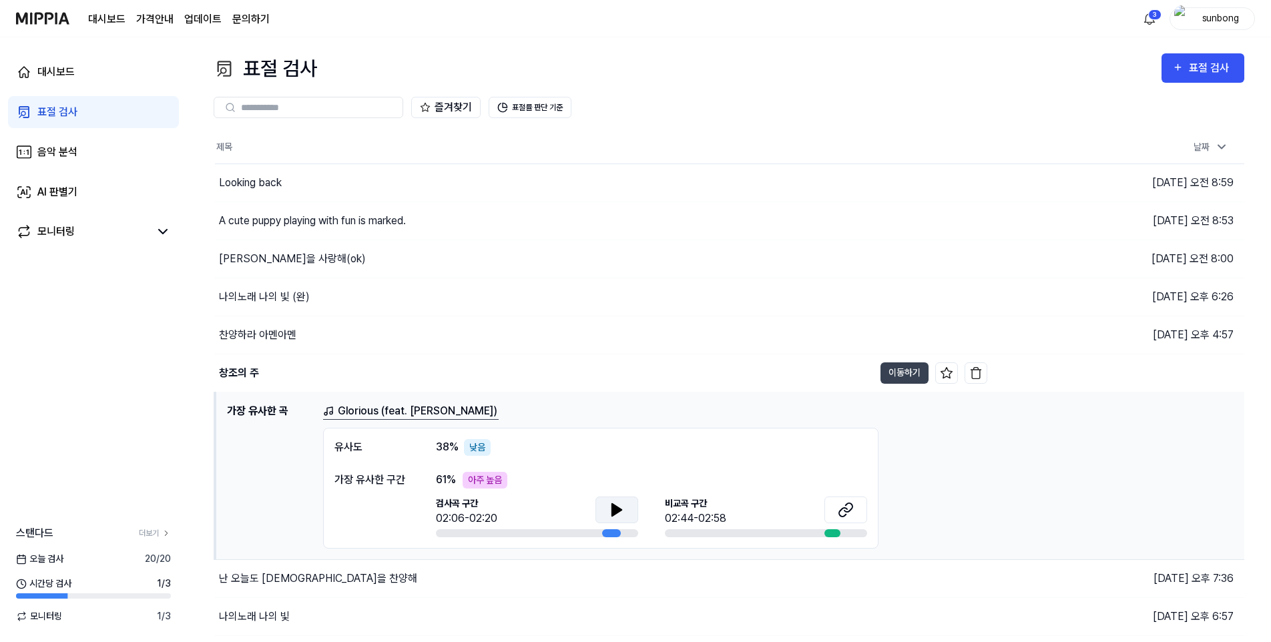
click at [614, 513] on icon at bounding box center [616, 510] width 9 height 12
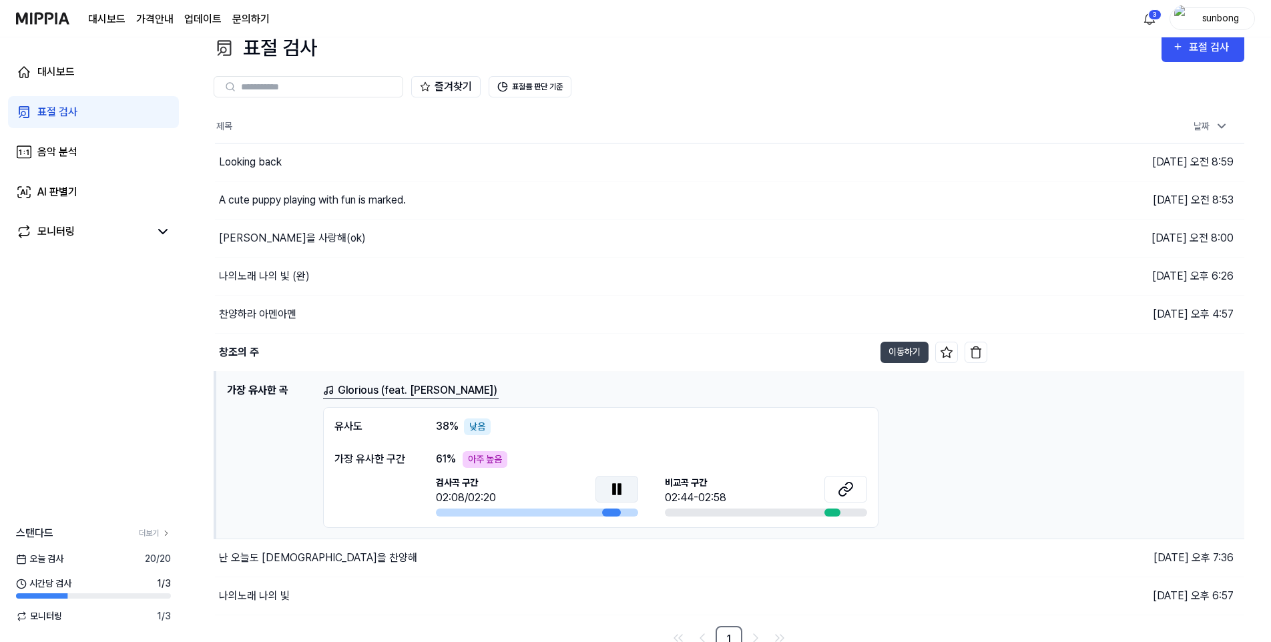
scroll to position [31, 0]
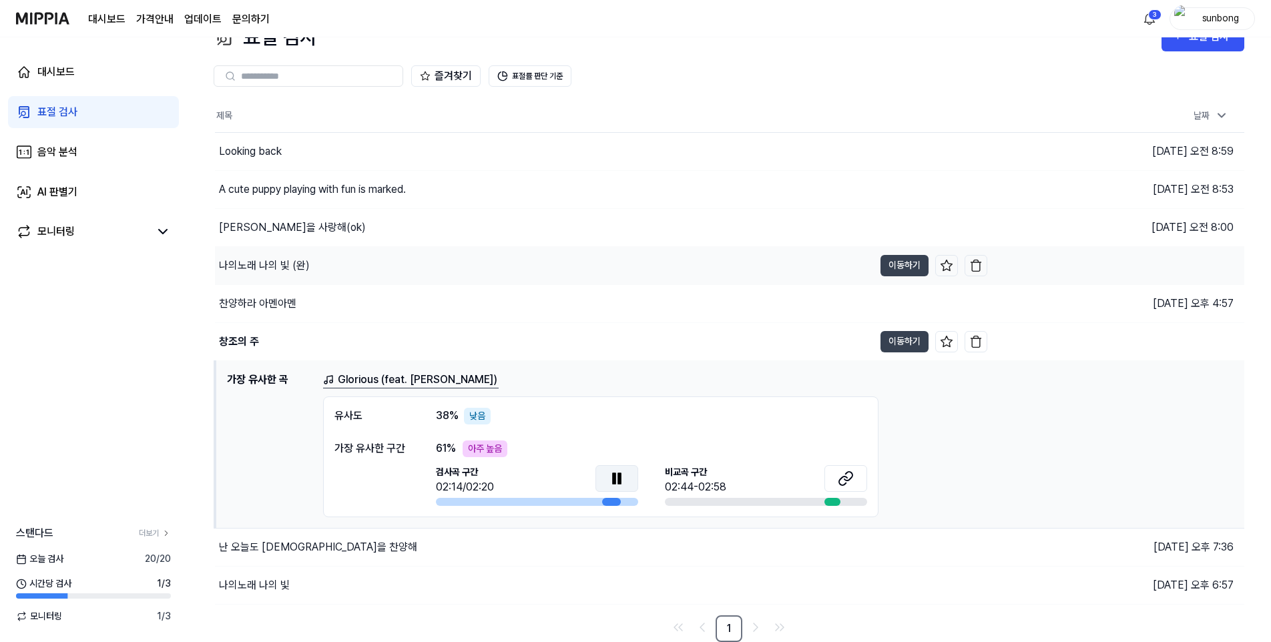
click at [284, 260] on div "나의노래 나의 빛 (완)" at bounding box center [264, 266] width 91 height 16
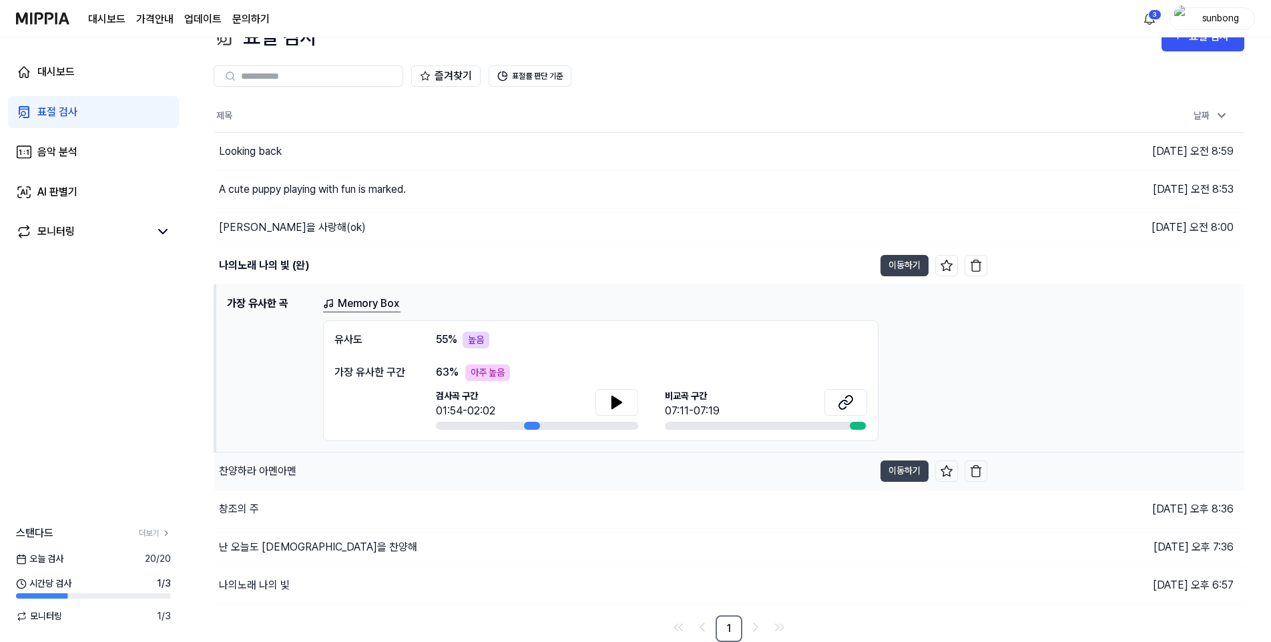
click at [270, 465] on div "찬양하라 아멘아멘" at bounding box center [257, 471] width 77 height 16
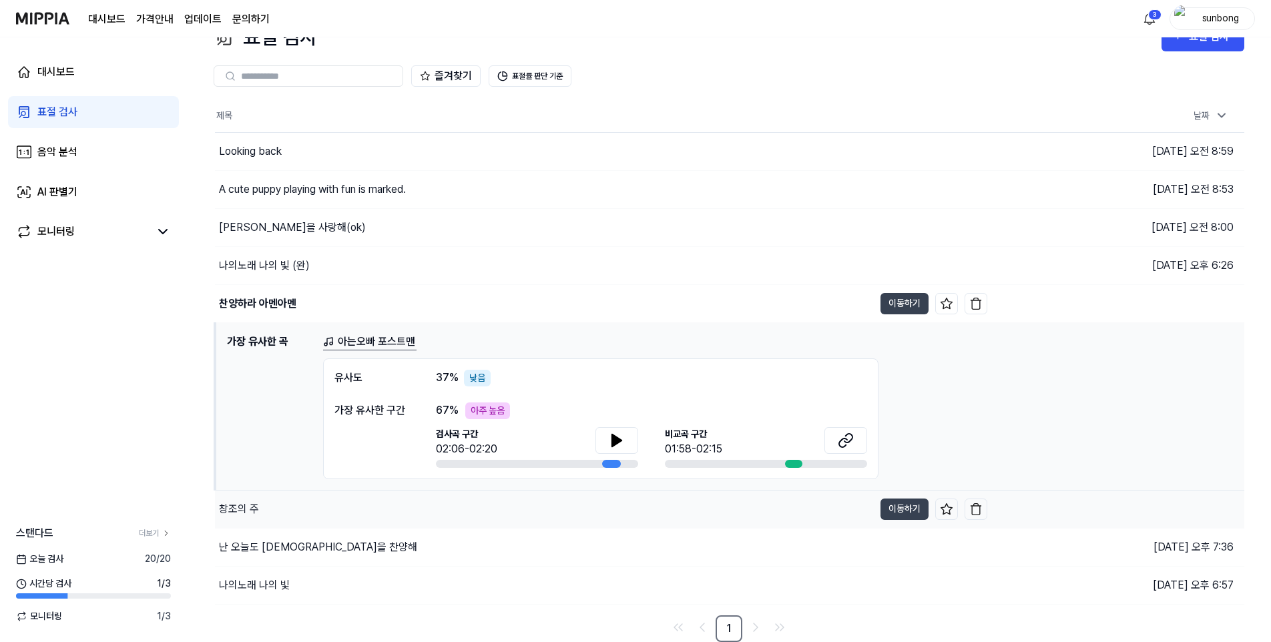
click at [240, 509] on div "창조의 주" at bounding box center [239, 509] width 40 height 16
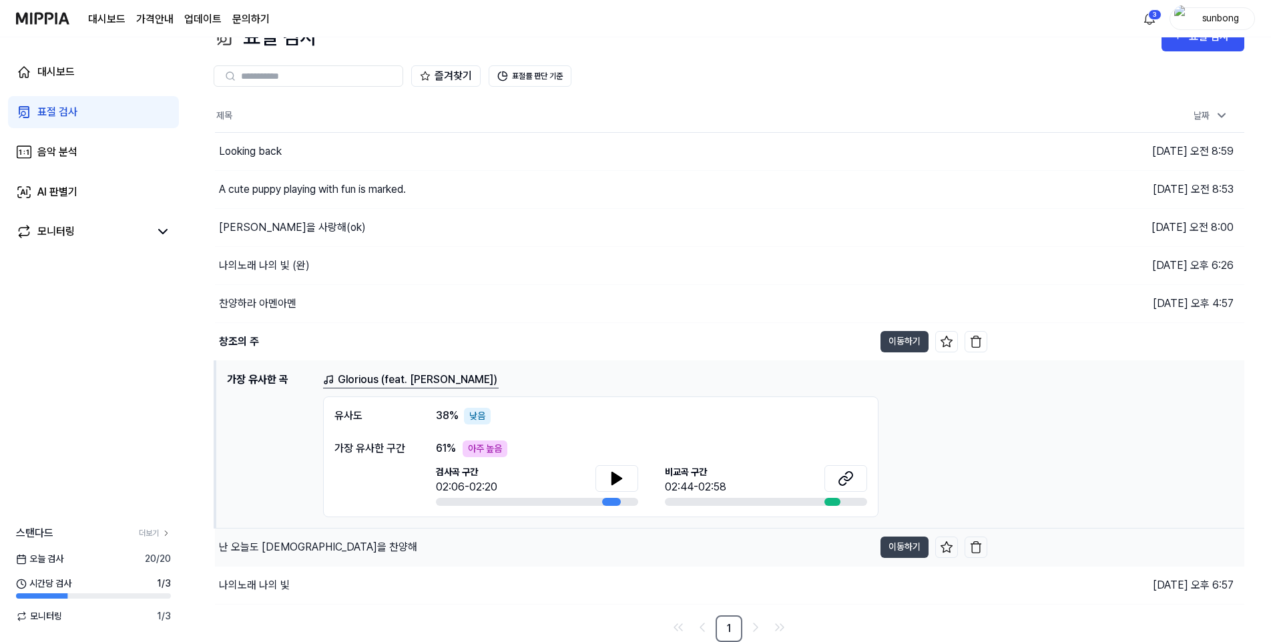
click at [291, 549] on div "난 오늘도 [DEMOGRAPHIC_DATA]을 찬양해" at bounding box center [318, 548] width 198 height 16
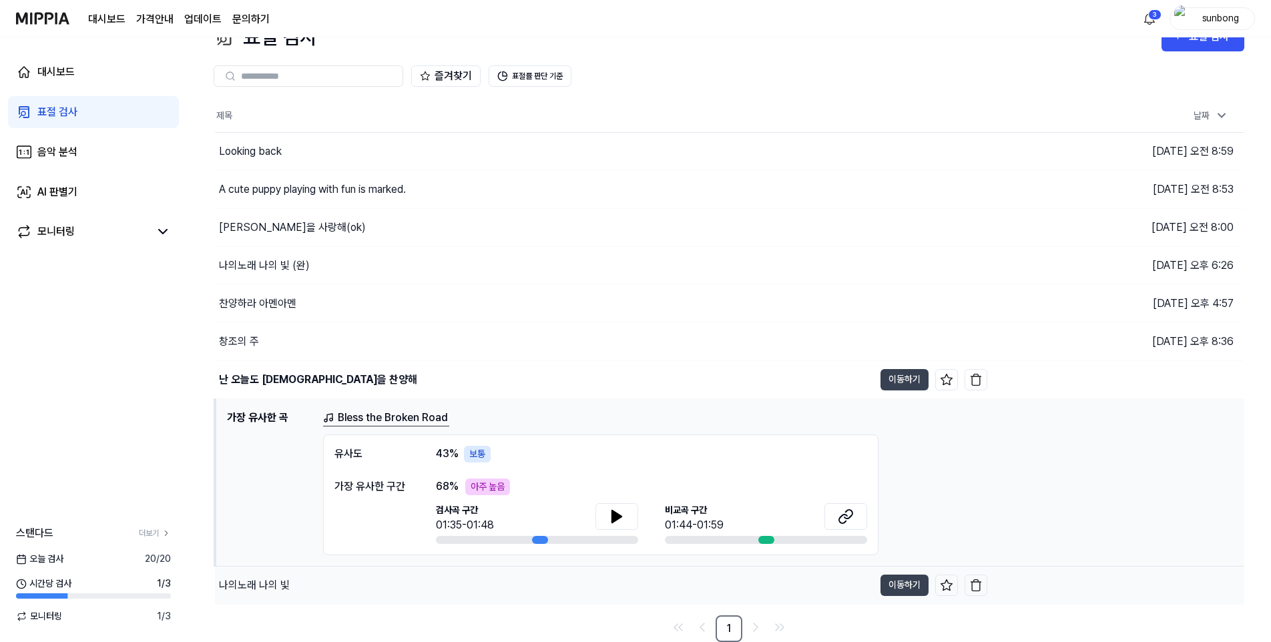
click at [268, 585] on div "나의노래 나의 빛" at bounding box center [254, 586] width 71 height 16
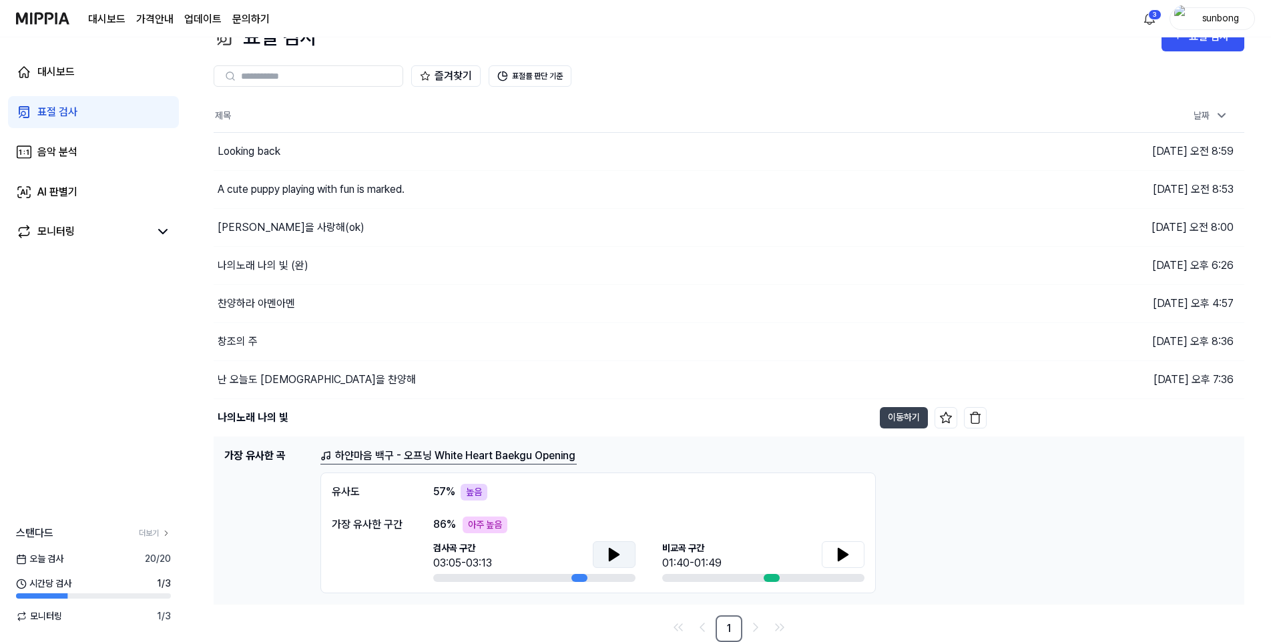
click at [608, 554] on icon at bounding box center [614, 555] width 16 height 16
click at [270, 264] on div "나의노래 나의 빛 (완)" at bounding box center [263, 266] width 91 height 16
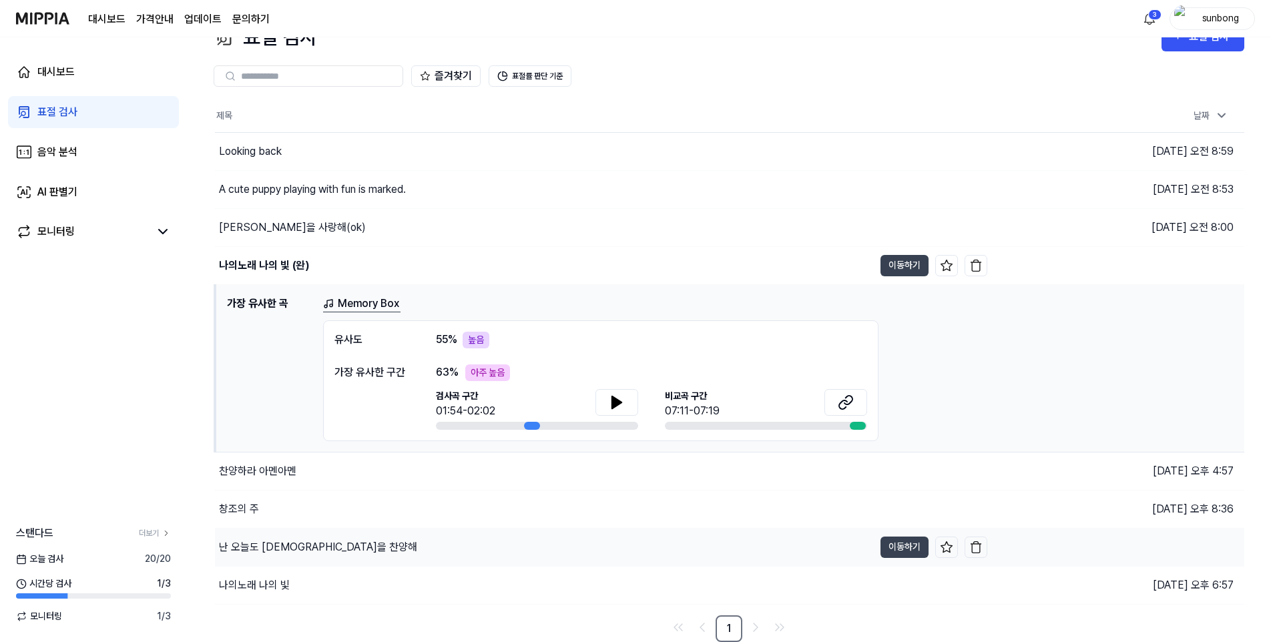
click at [281, 547] on div "난 오늘도 [DEMOGRAPHIC_DATA]을 찬양해" at bounding box center [318, 548] width 198 height 16
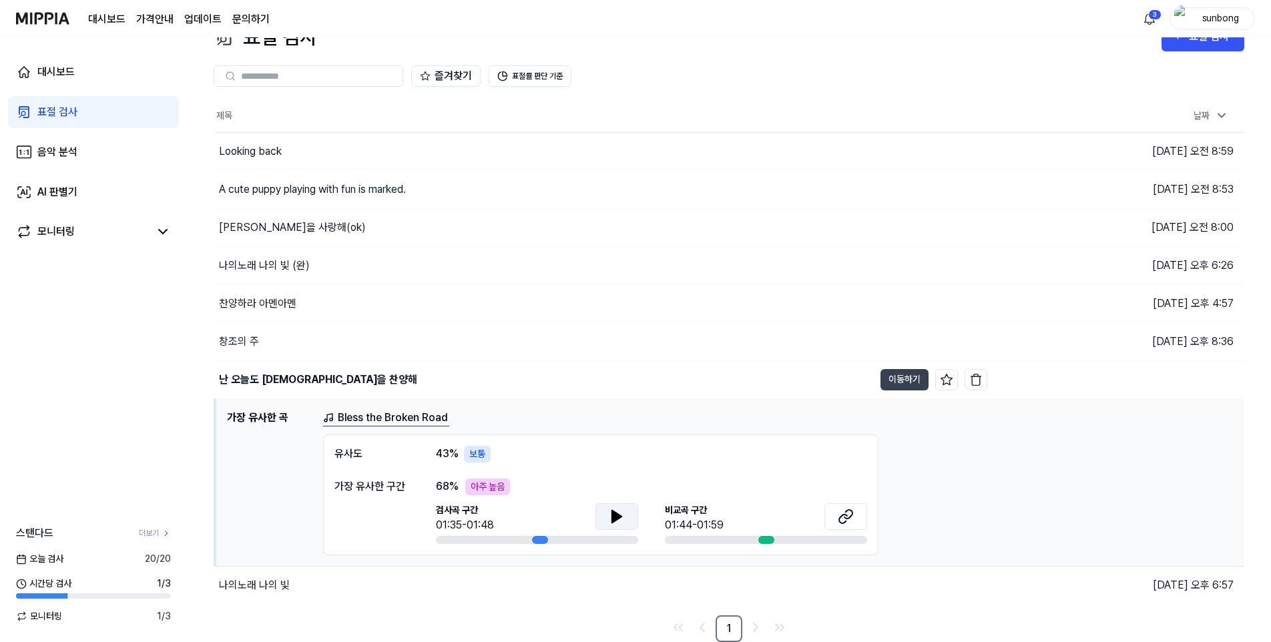
click at [623, 515] on icon at bounding box center [617, 517] width 16 height 16
click at [273, 304] on div "찬양하라 아멘아멘" at bounding box center [257, 304] width 77 height 16
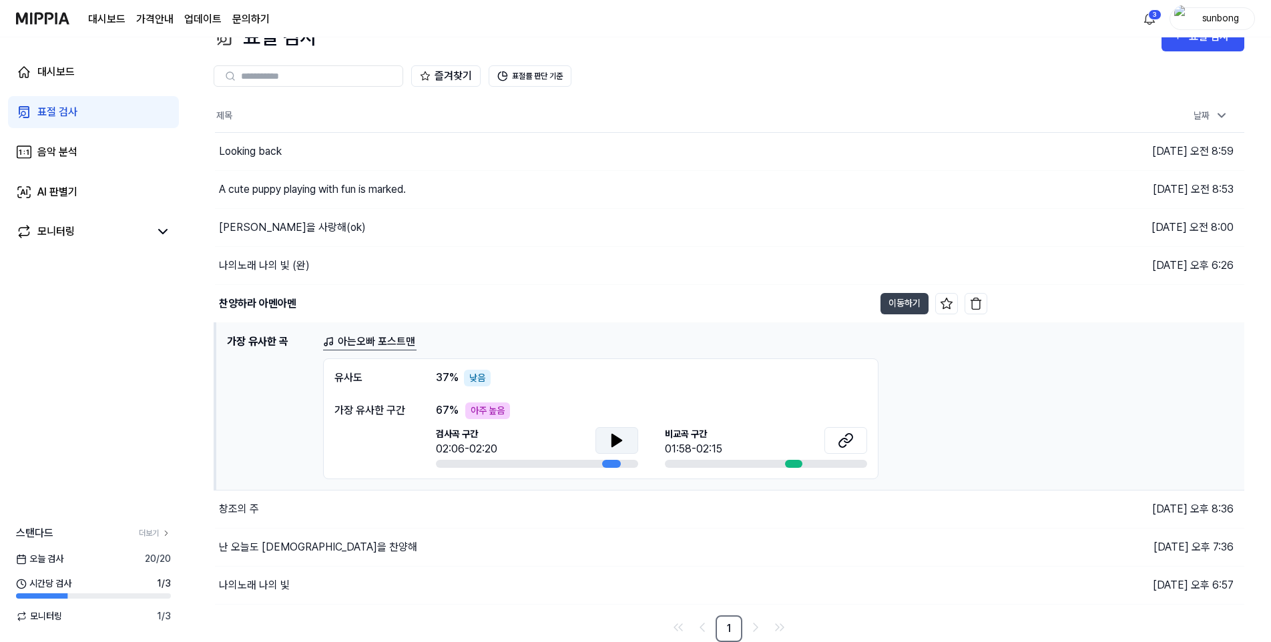
click at [612, 443] on icon at bounding box center [616, 441] width 9 height 12
click at [620, 440] on icon at bounding box center [619, 440] width 3 height 11
click at [273, 302] on div "찬양하라 아멘아멘" at bounding box center [257, 304] width 77 height 16
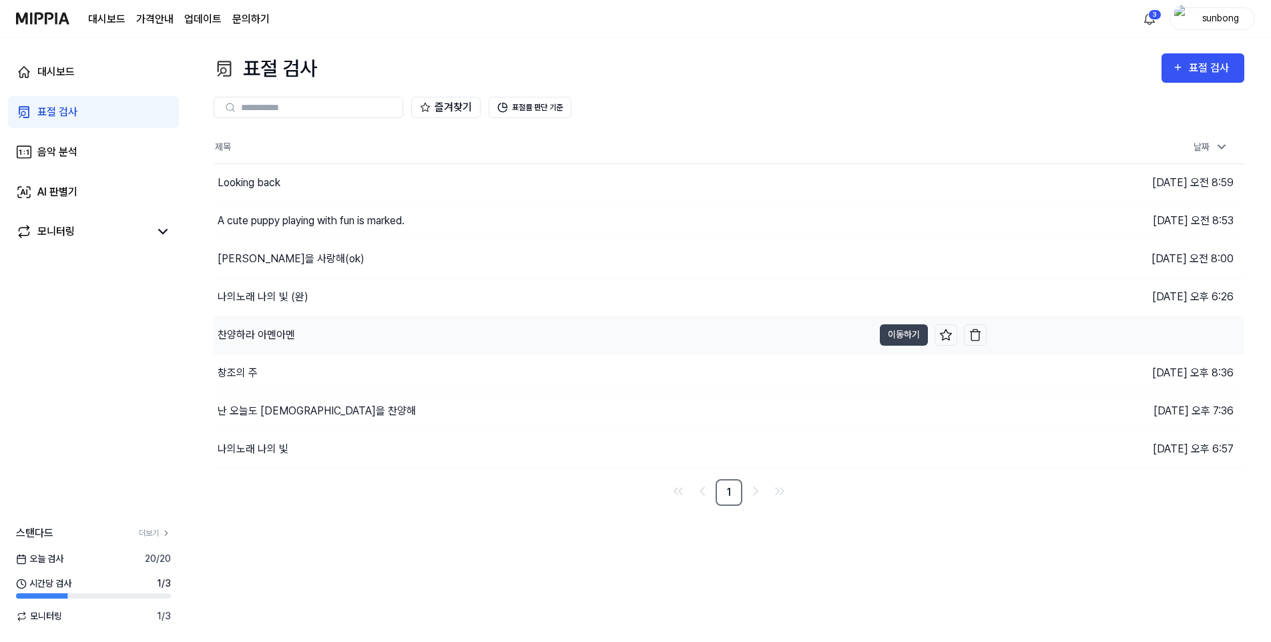
scroll to position [0, 0]
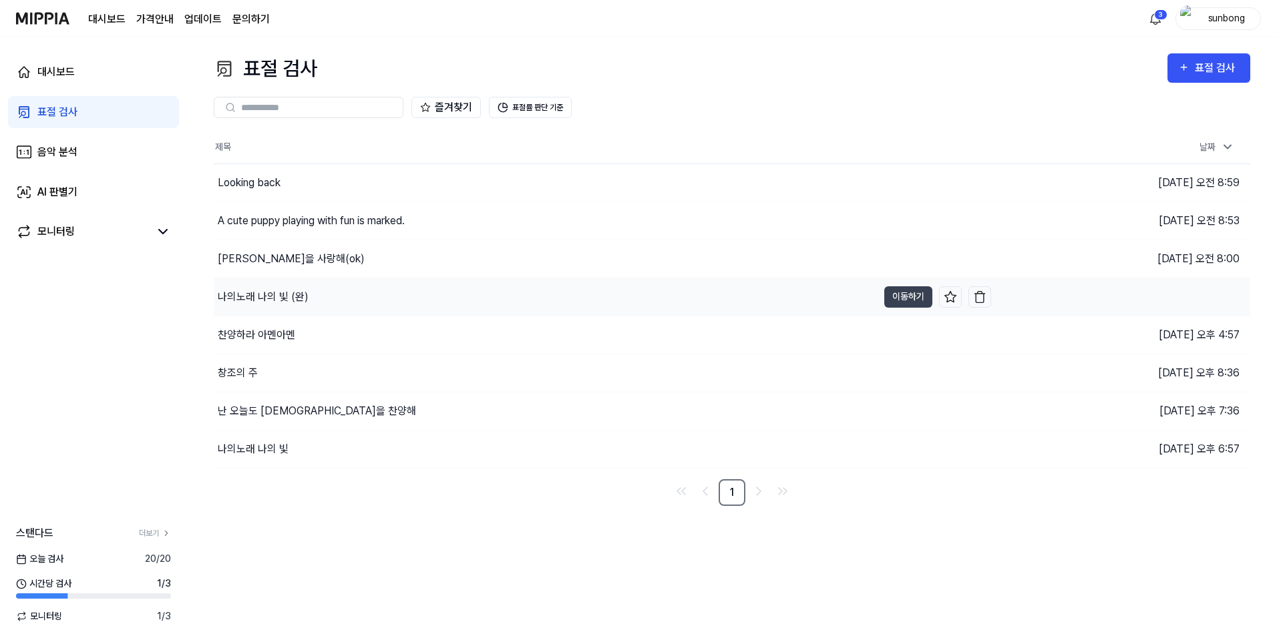
click at [276, 298] on div "나의노래 나의 빛 (완)" at bounding box center [263, 297] width 91 height 16
